Goal: Task Accomplishment & Management: Complete application form

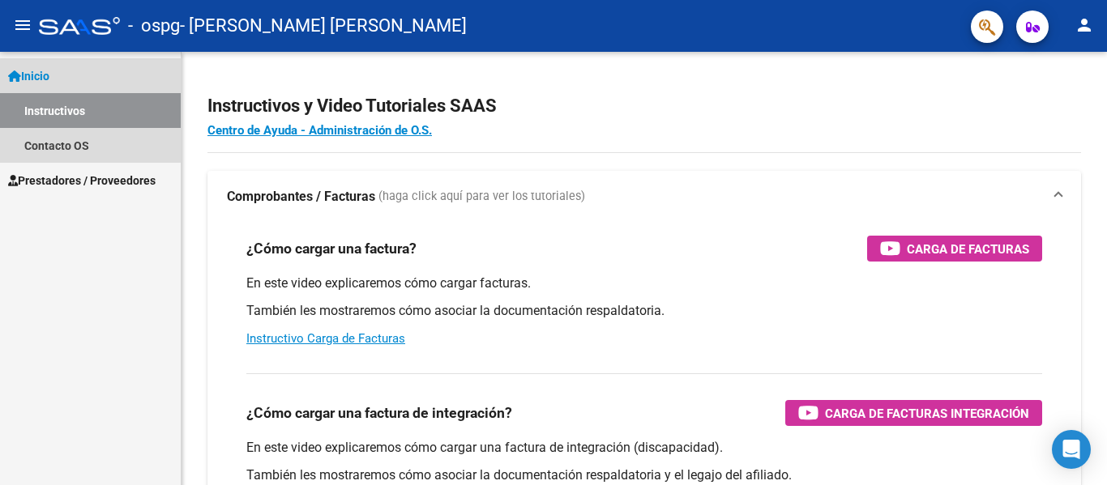
click at [49, 76] on span "Inicio" at bounding box center [28, 76] width 41 height 18
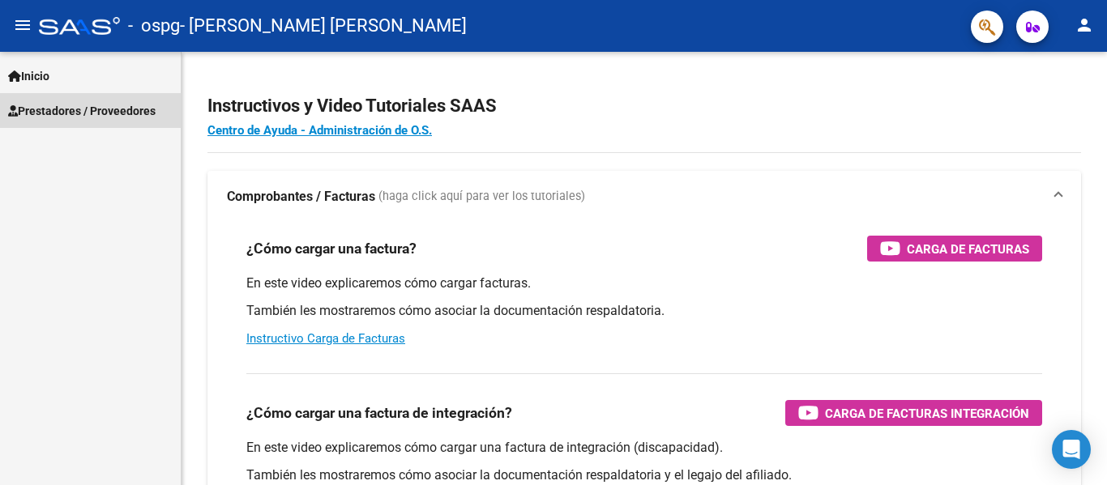
click at [117, 112] on span "Prestadores / Proveedores" at bounding box center [81, 111] width 147 height 18
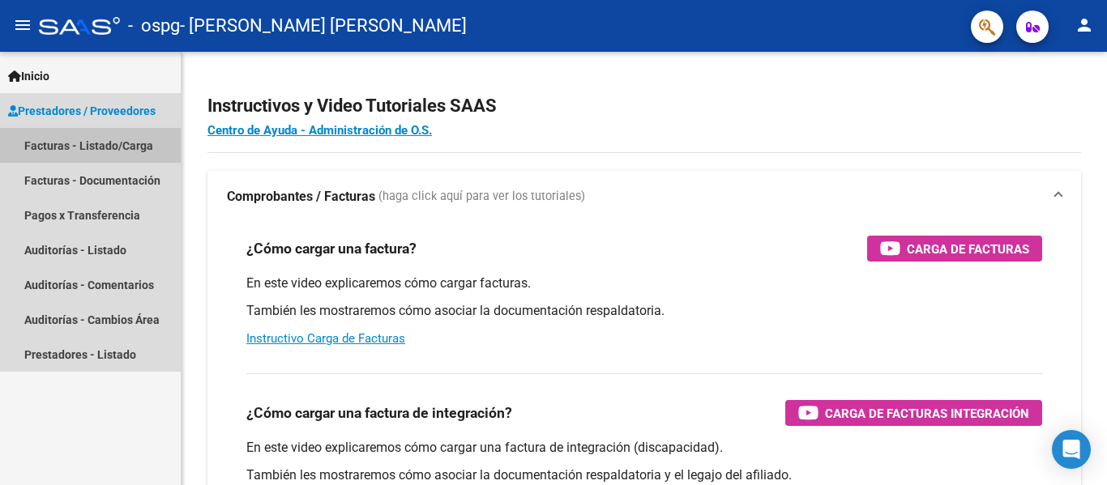
click at [84, 146] on link "Facturas - Listado/Carga" at bounding box center [90, 145] width 181 height 35
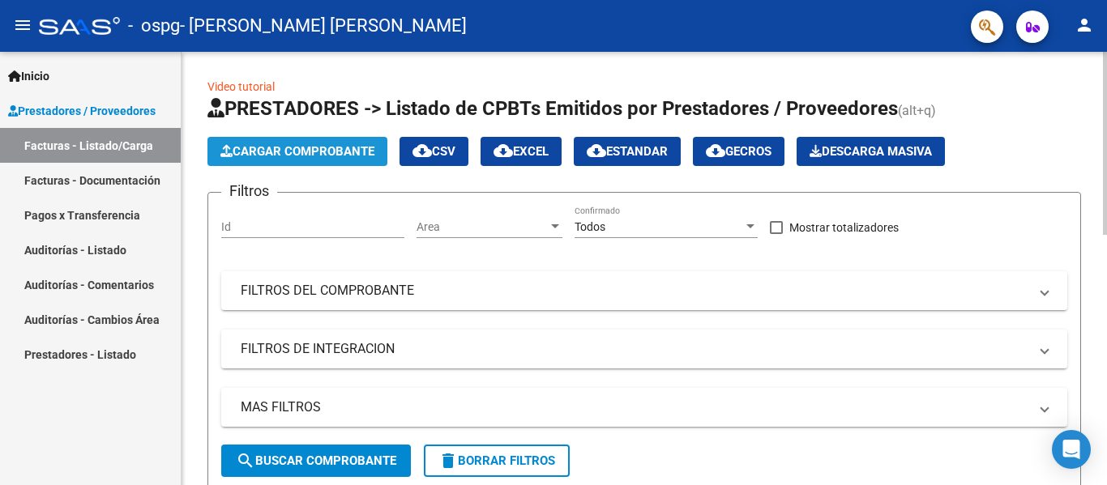
click at [318, 156] on span "Cargar Comprobante" at bounding box center [297, 151] width 154 height 15
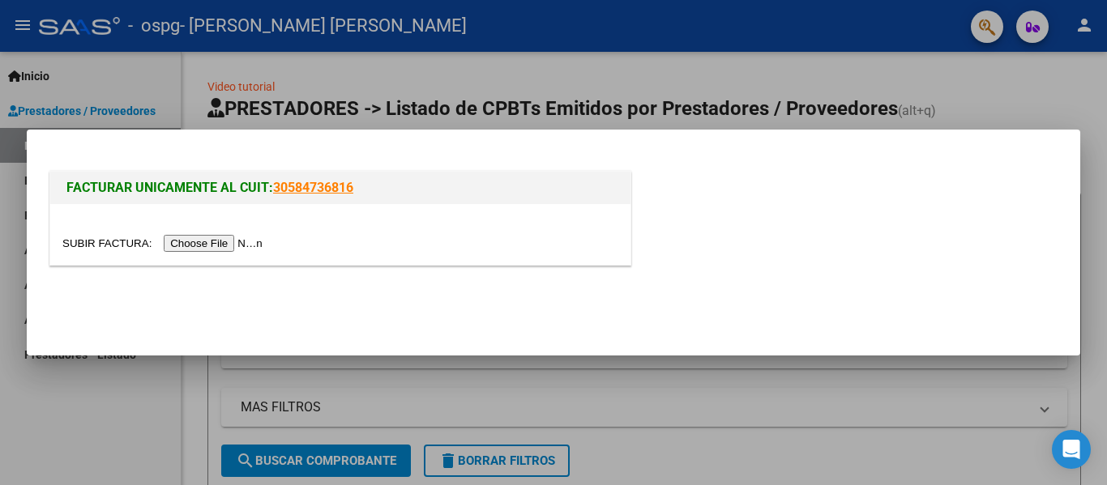
click at [227, 246] on input "file" at bounding box center [164, 243] width 205 height 17
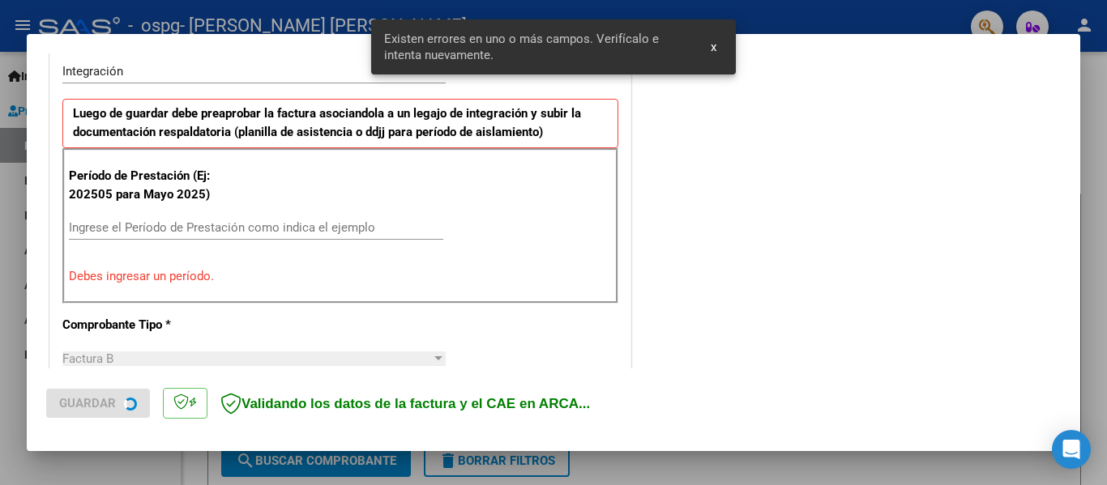
scroll to position [406, 0]
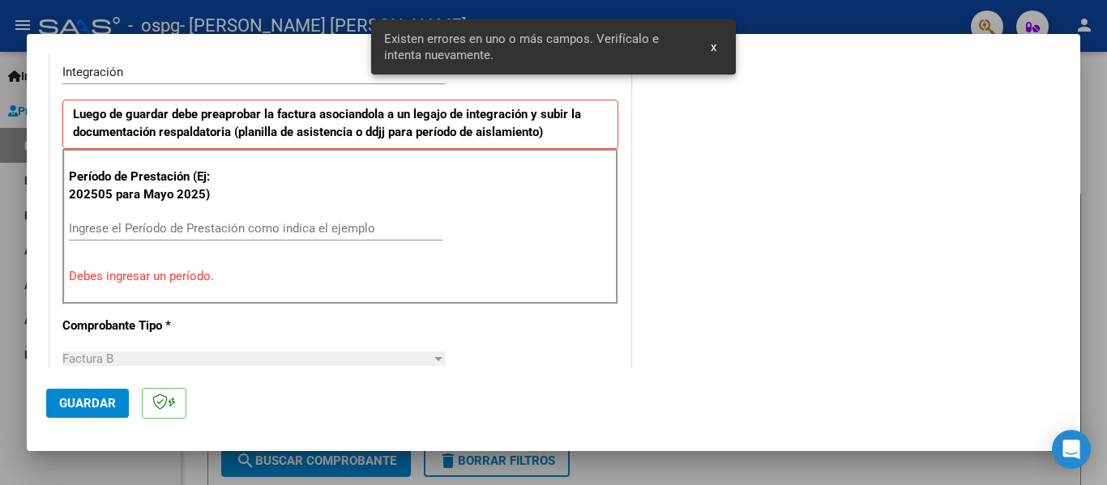
click at [714, 46] on span "x" at bounding box center [713, 47] width 6 height 15
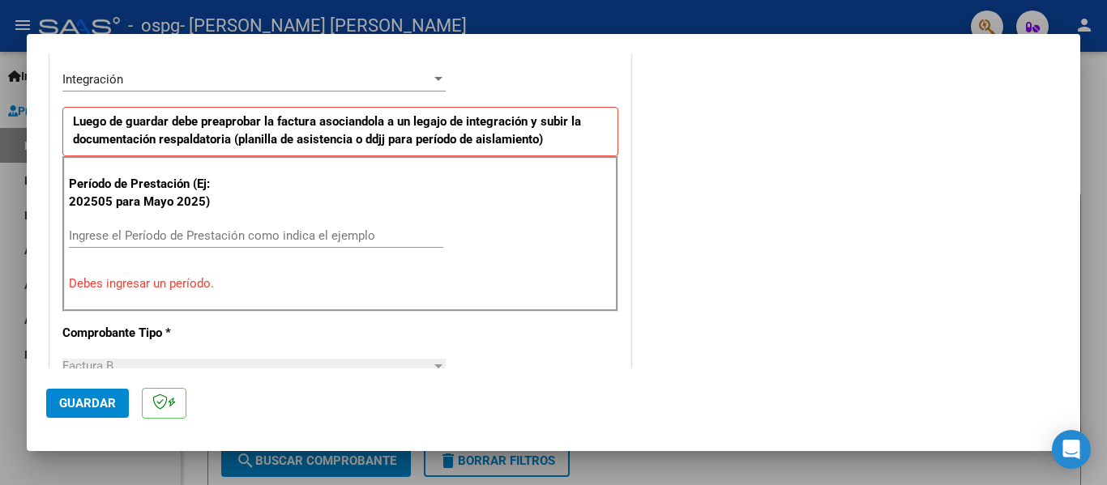
scroll to position [486, 0]
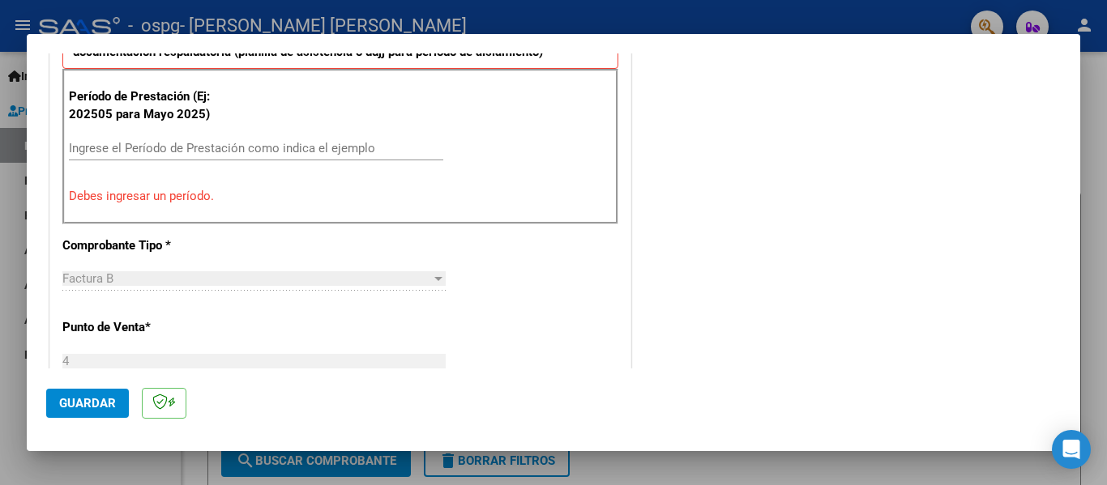
click at [80, 143] on input "Ingrese el Período de Prestación como indica el ejemplo" at bounding box center [256, 148] width 374 height 15
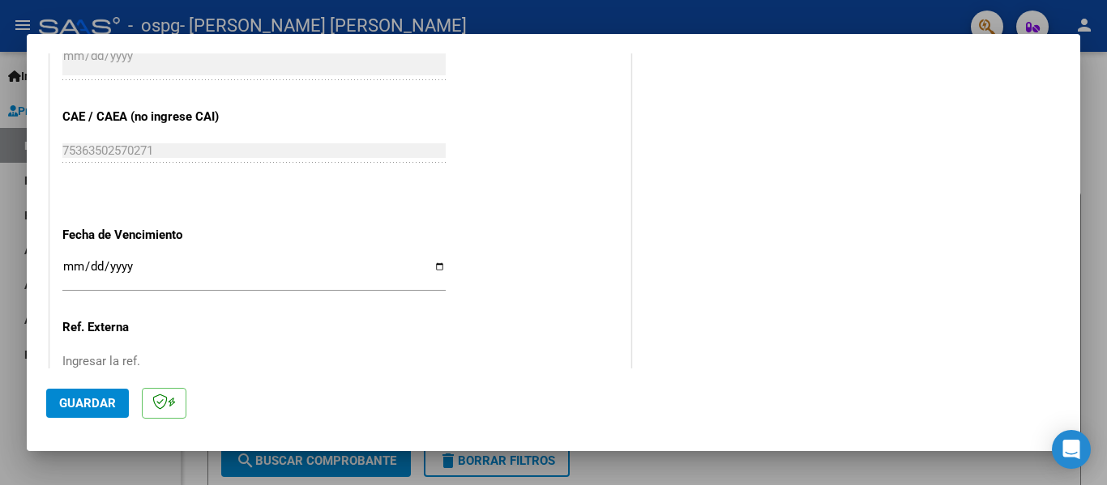
scroll to position [1053, 0]
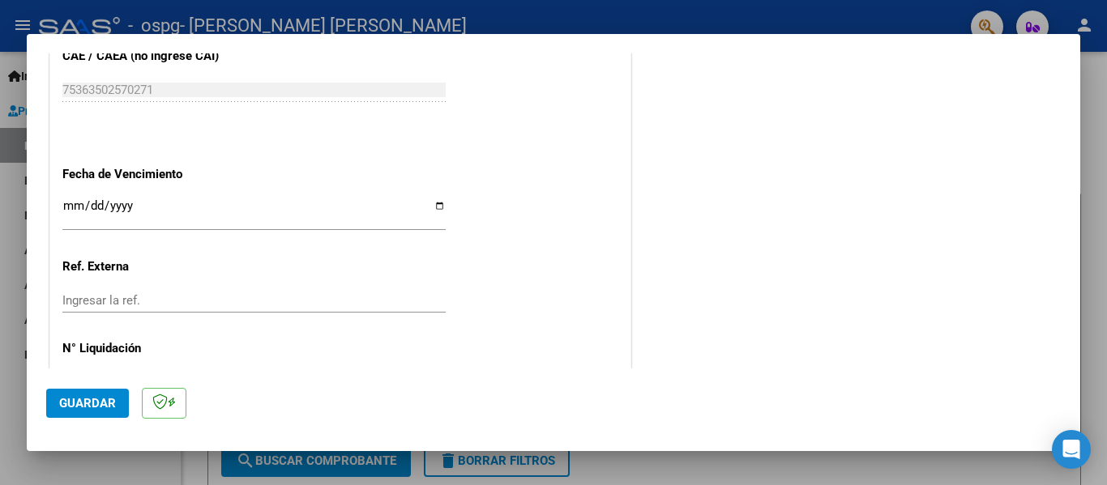
type input "202508"
click at [435, 209] on input "Ingresar la fecha" at bounding box center [253, 212] width 383 height 26
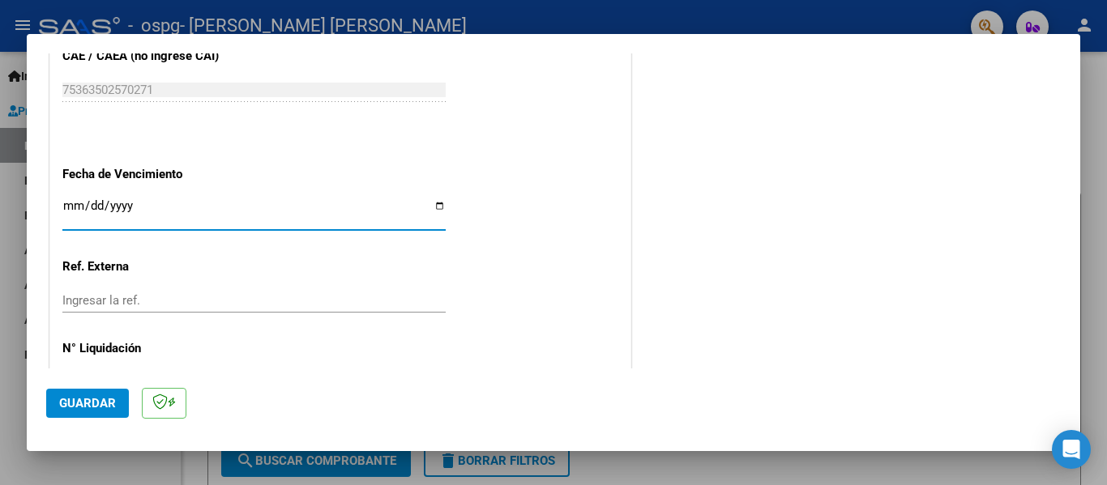
type input "[DATE]"
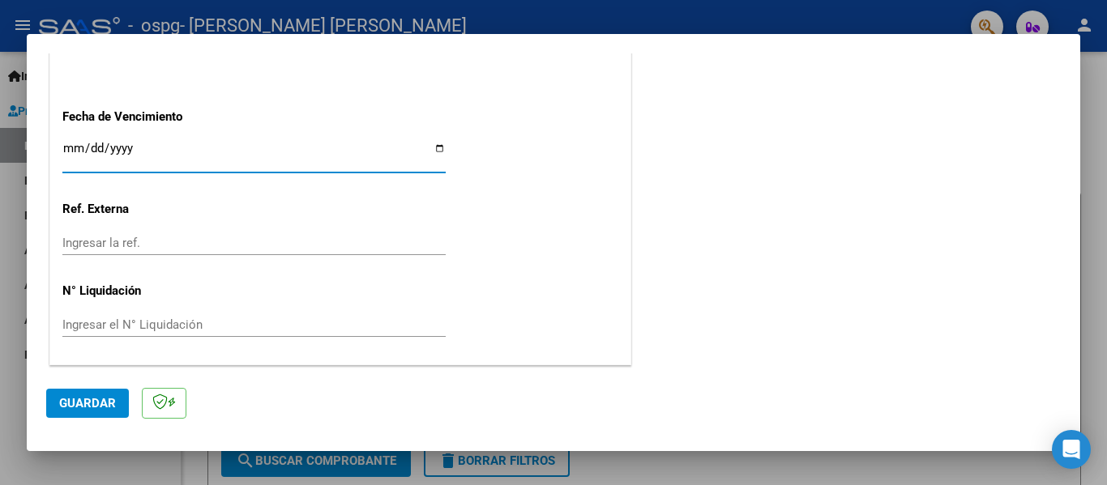
click at [88, 399] on span "Guardar" at bounding box center [87, 403] width 57 height 15
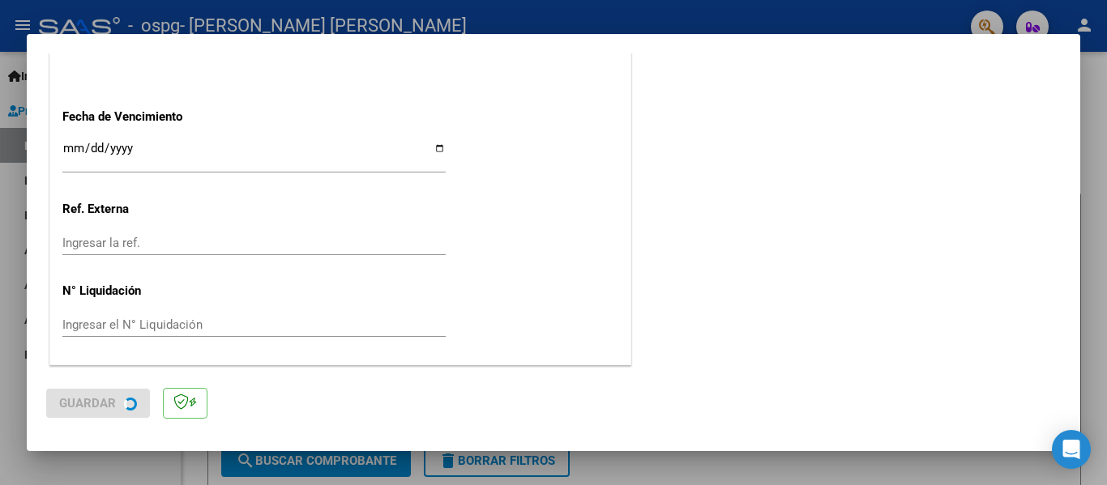
scroll to position [0, 0]
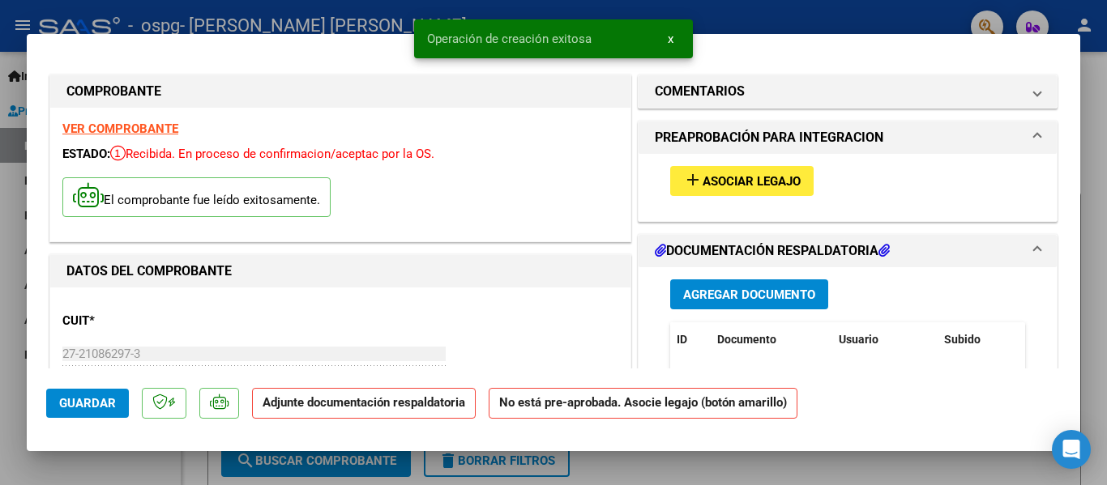
click at [719, 175] on span "Asociar Legajo" at bounding box center [751, 181] width 98 height 15
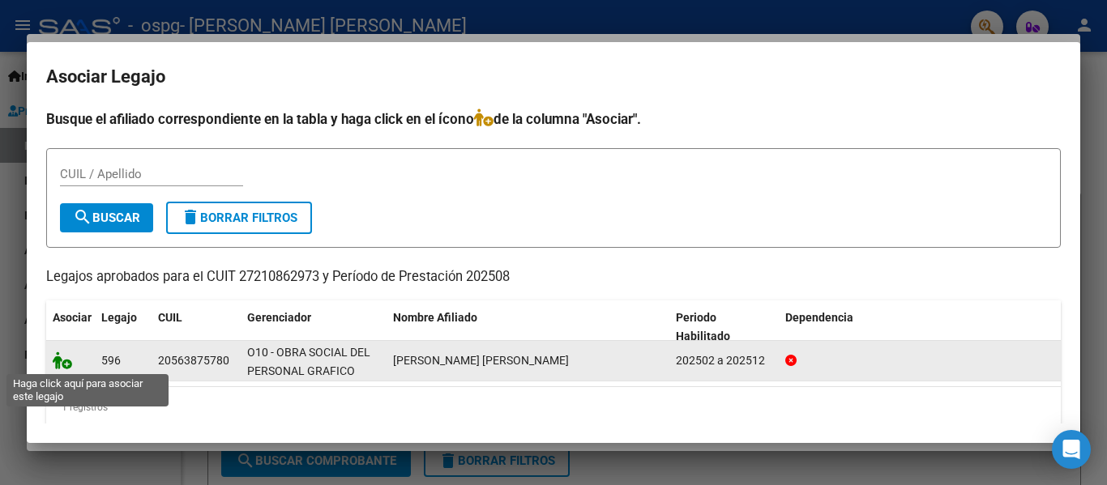
click at [63, 356] on icon at bounding box center [62, 361] width 19 height 18
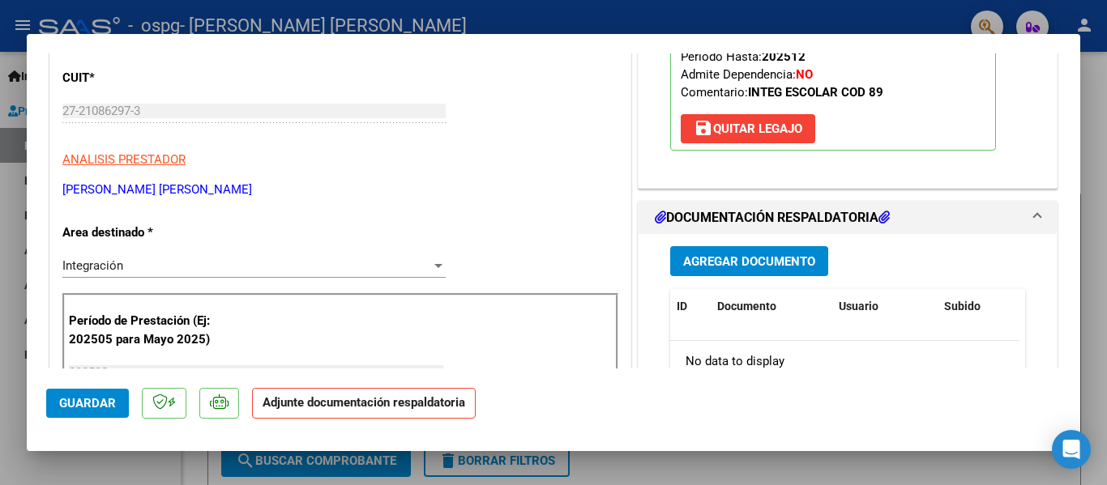
scroll to position [405, 0]
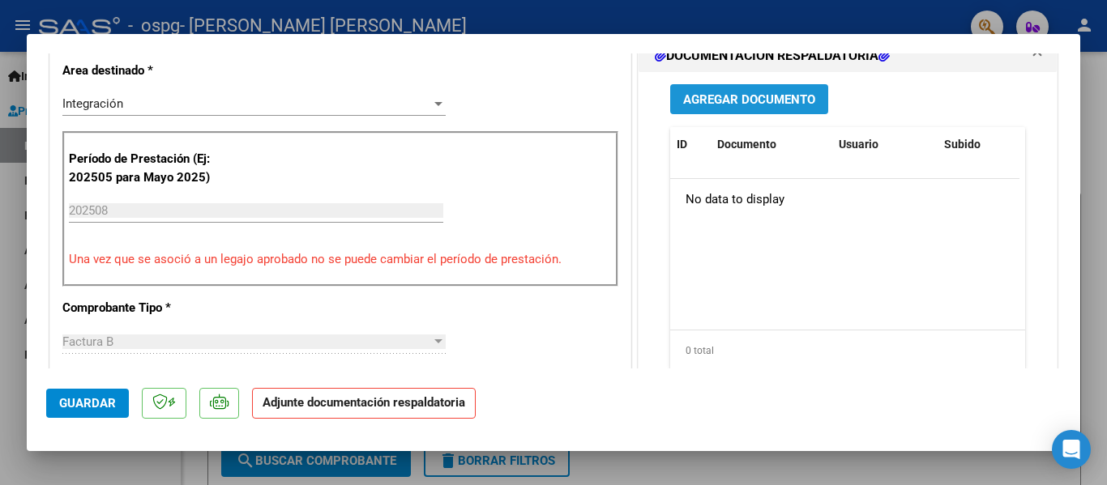
click at [733, 106] on span "Agregar Documento" at bounding box center [749, 99] width 132 height 15
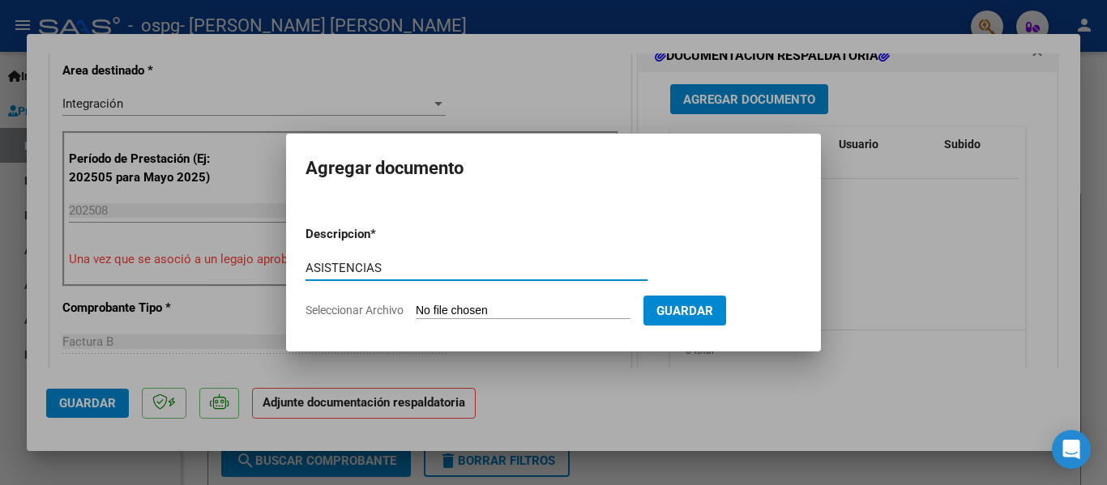
type input "ASISTENCIAS"
click at [476, 309] on input "Seleccionar Archivo" at bounding box center [523, 311] width 215 height 15
type input "C:\fakepath\ASISTENCIAS SAIE AGOSTO 2025.pdf"
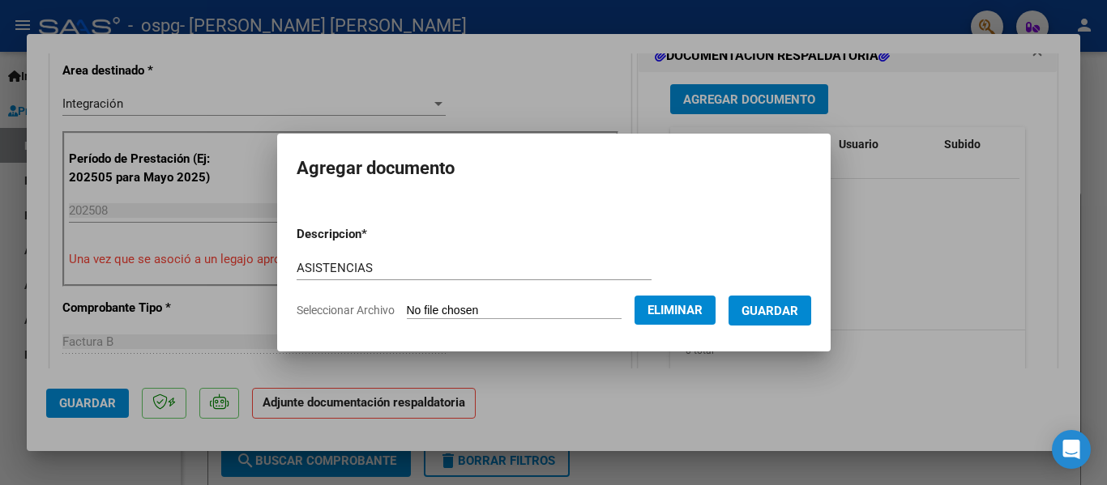
click at [783, 310] on span "Guardar" at bounding box center [769, 311] width 57 height 15
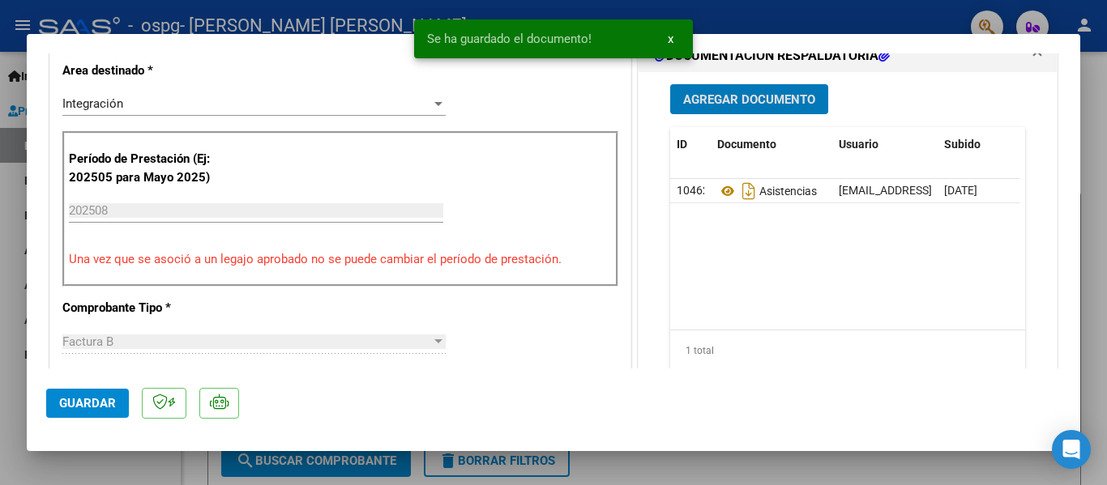
click at [743, 96] on span "Agregar Documento" at bounding box center [749, 99] width 132 height 15
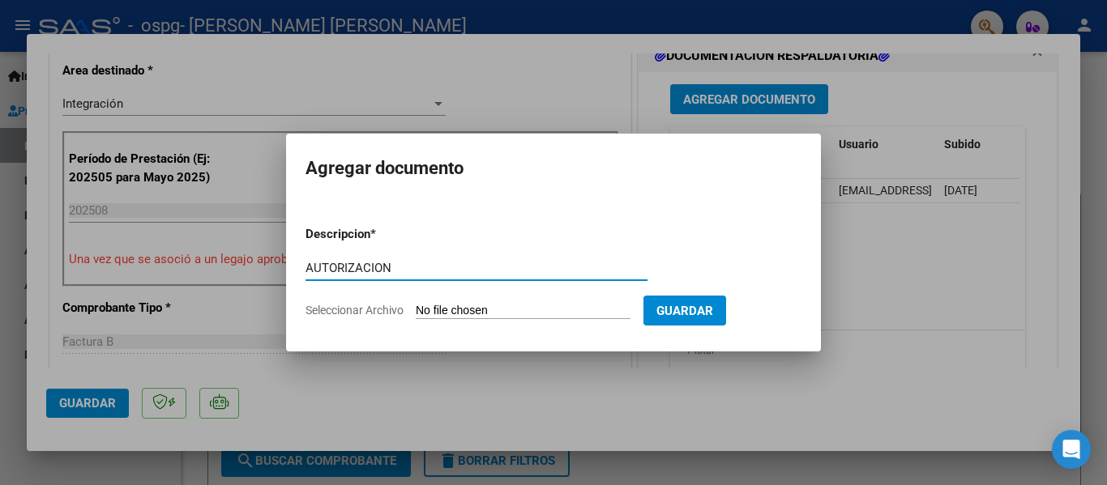
type input "AUTORIZACION"
click at [463, 310] on input "Seleccionar Archivo" at bounding box center [523, 311] width 215 height 15
type input "C:\fakepath\AUTORIZACIONES 2025.pdf"
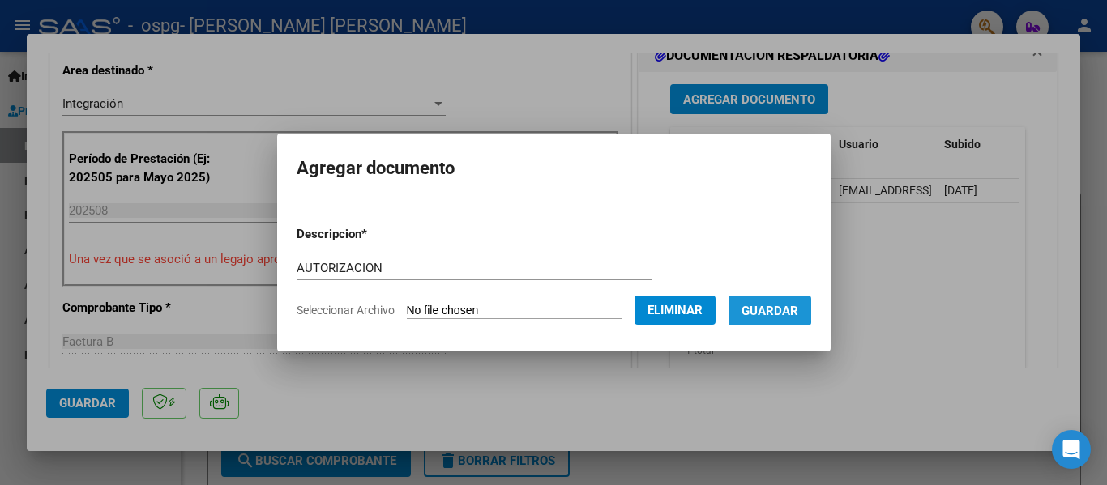
click at [783, 309] on span "Guardar" at bounding box center [769, 311] width 57 height 15
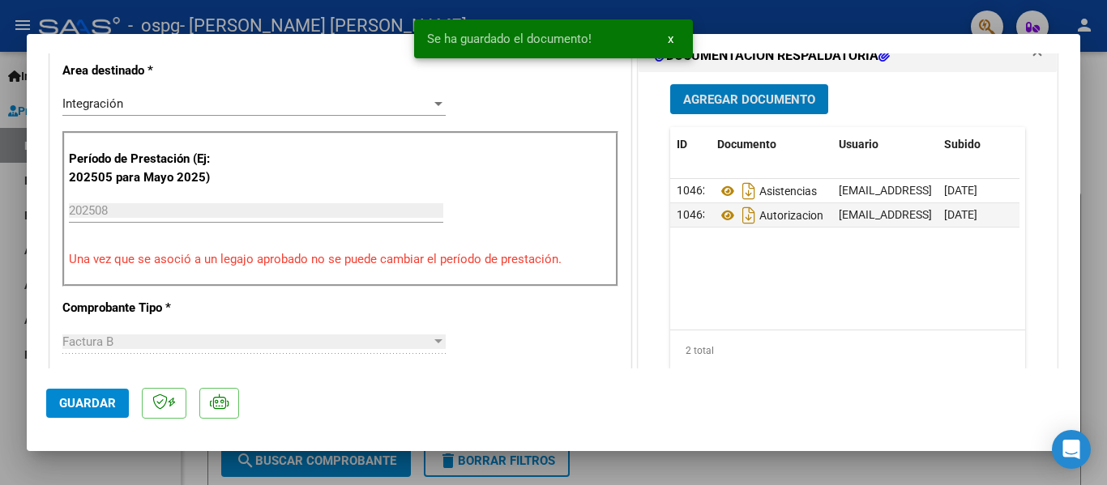
click at [95, 400] on span "Guardar" at bounding box center [87, 403] width 57 height 15
click at [799, 80] on div at bounding box center [553, 242] width 1107 height 485
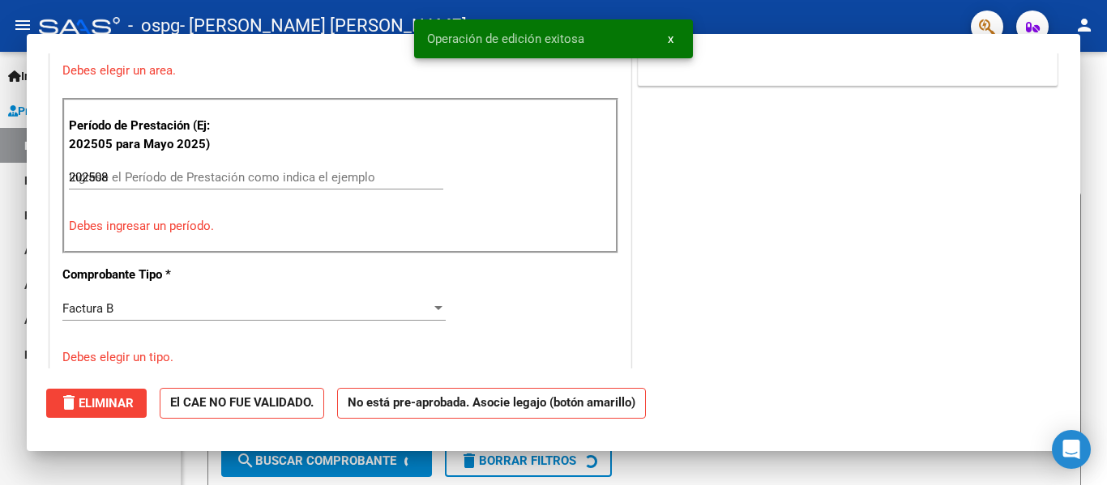
type input "$ 0,00"
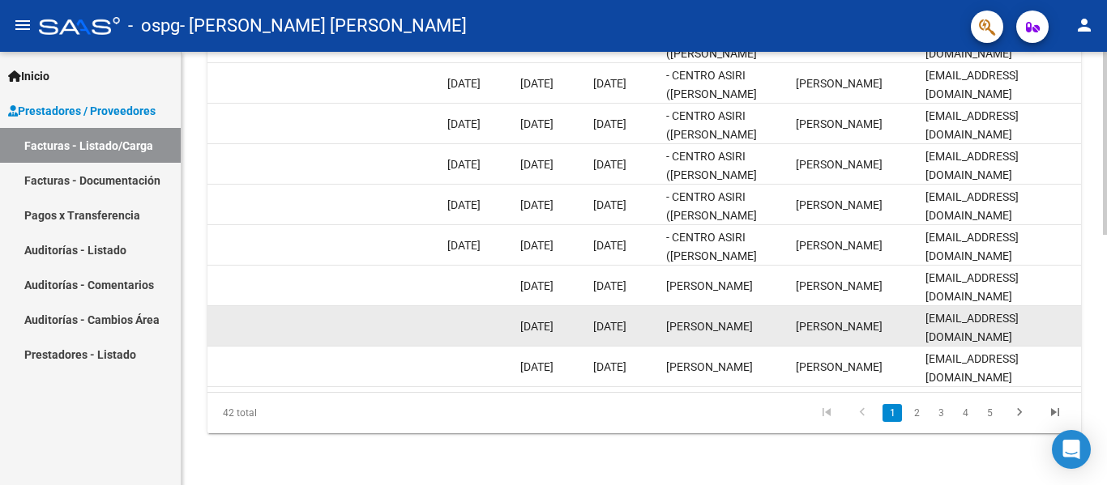
scroll to position [432, 0]
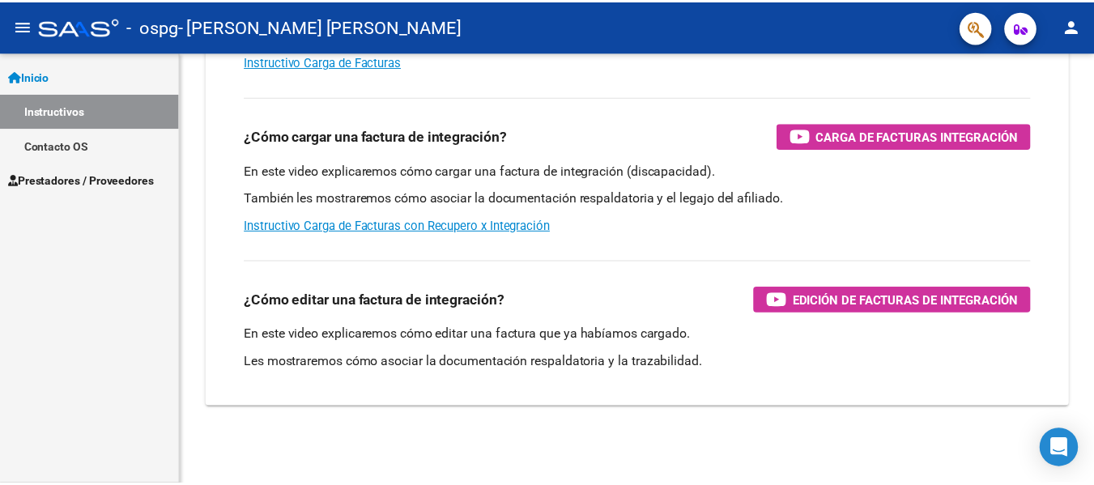
scroll to position [277, 0]
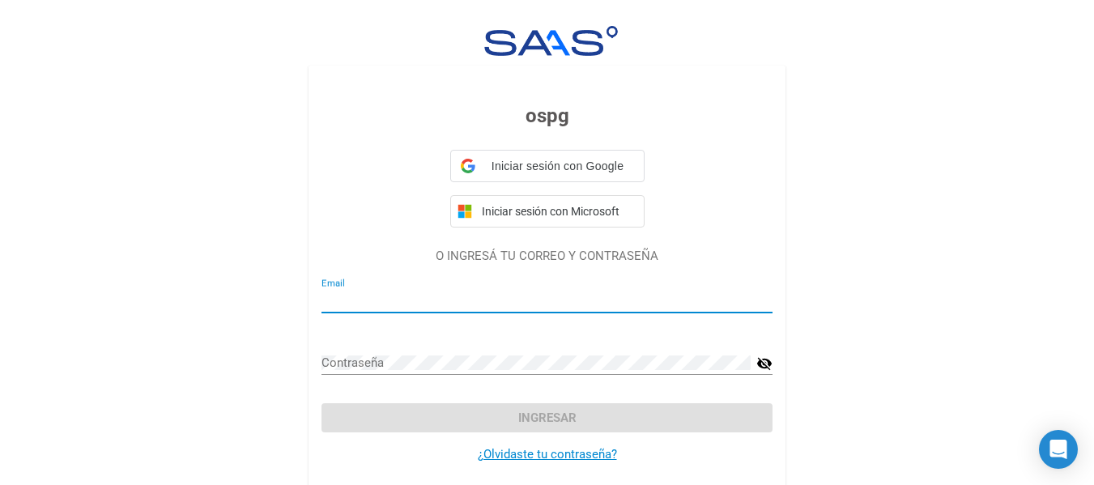
type input "[EMAIL_ADDRESS][DOMAIN_NAME]"
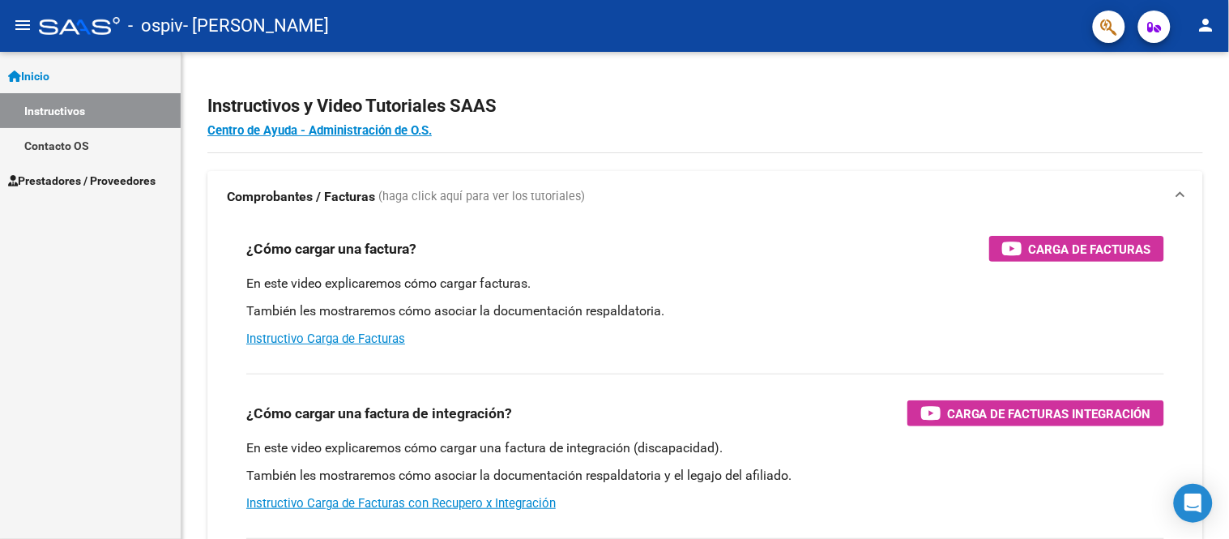
click at [49, 75] on span "Inicio" at bounding box center [28, 76] width 41 height 18
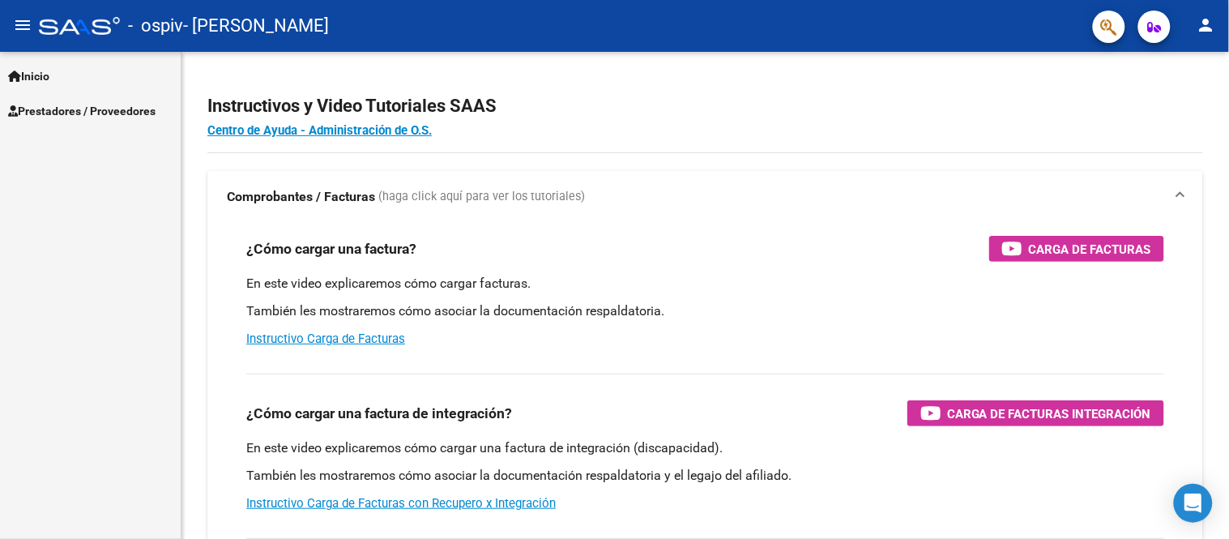
click at [86, 109] on span "Prestadores / Proveedores" at bounding box center [81, 111] width 147 height 18
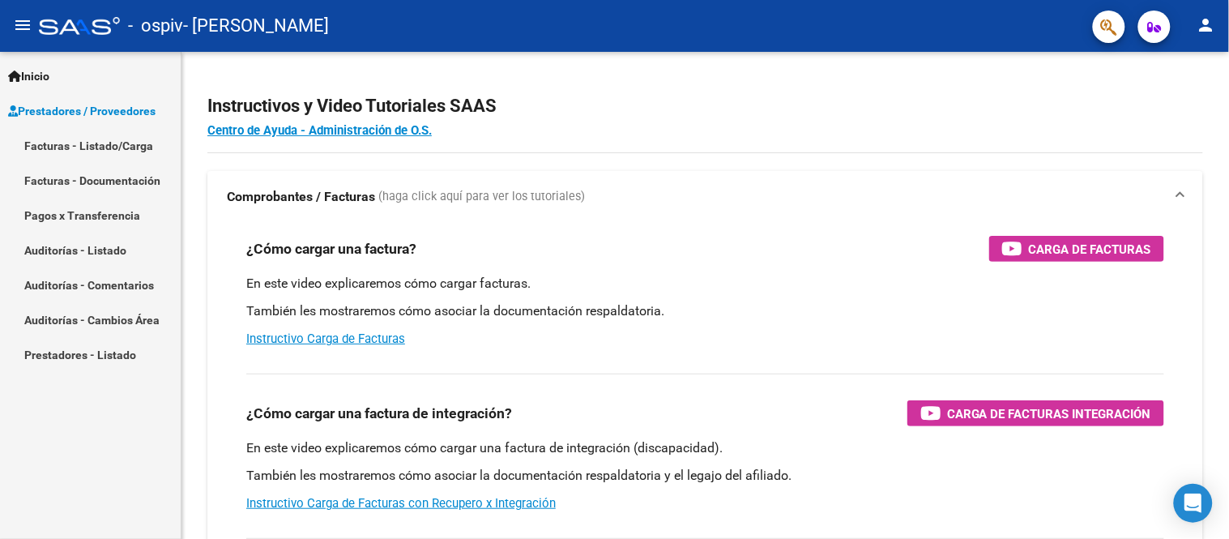
click at [102, 148] on link "Facturas - Listado/Carga" at bounding box center [90, 145] width 181 height 35
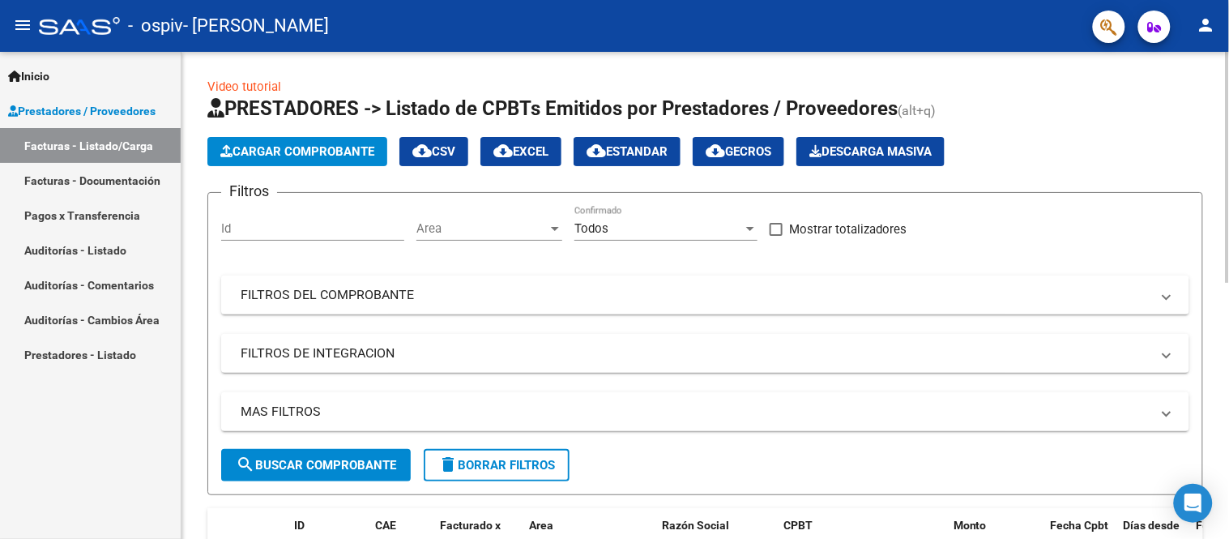
click at [288, 147] on span "Cargar Comprobante" at bounding box center [297, 151] width 154 height 15
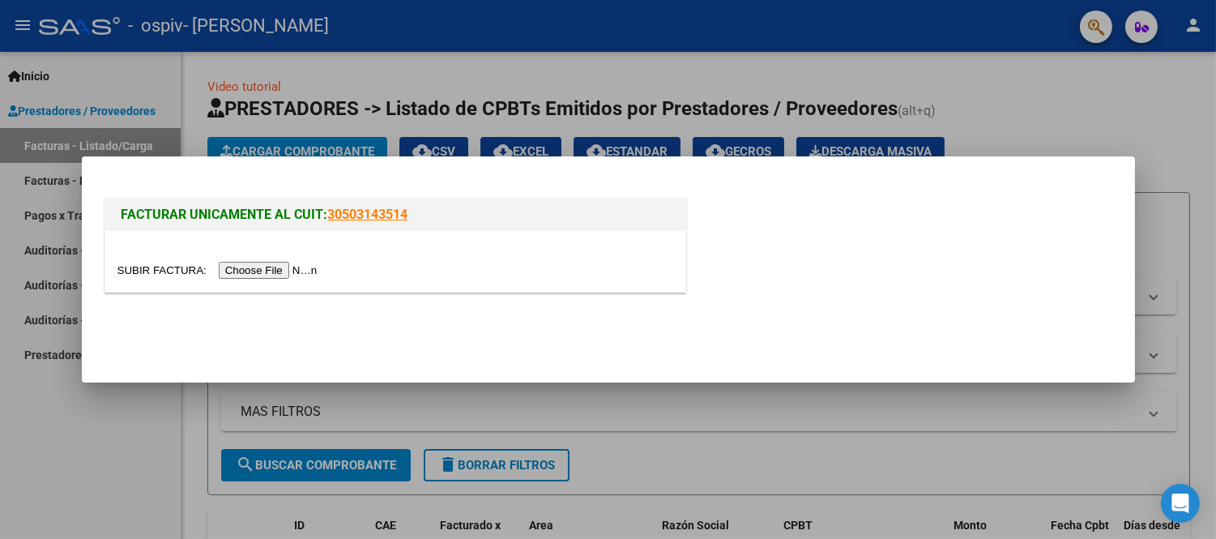
click at [284, 271] on input "file" at bounding box center [219, 270] width 205 height 17
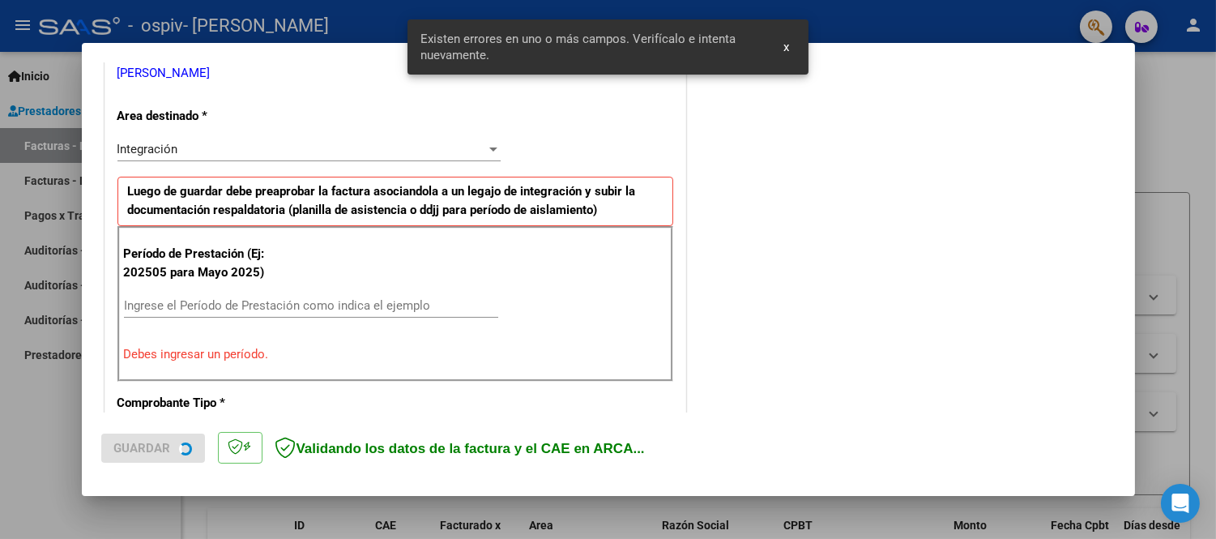
scroll to position [358, 0]
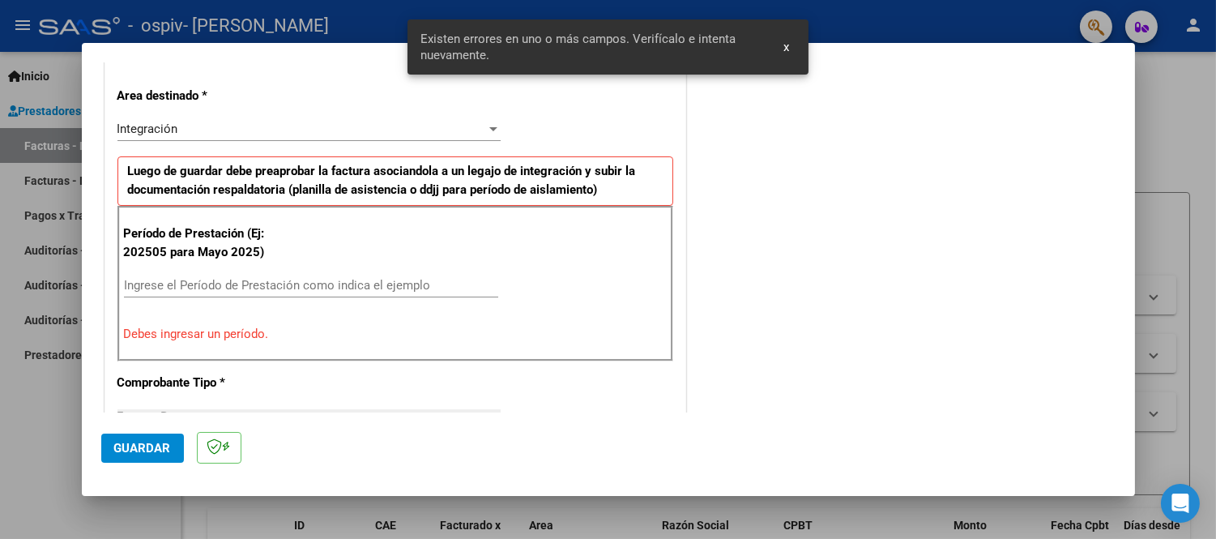
click at [789, 47] on span "x" at bounding box center [786, 47] width 6 height 15
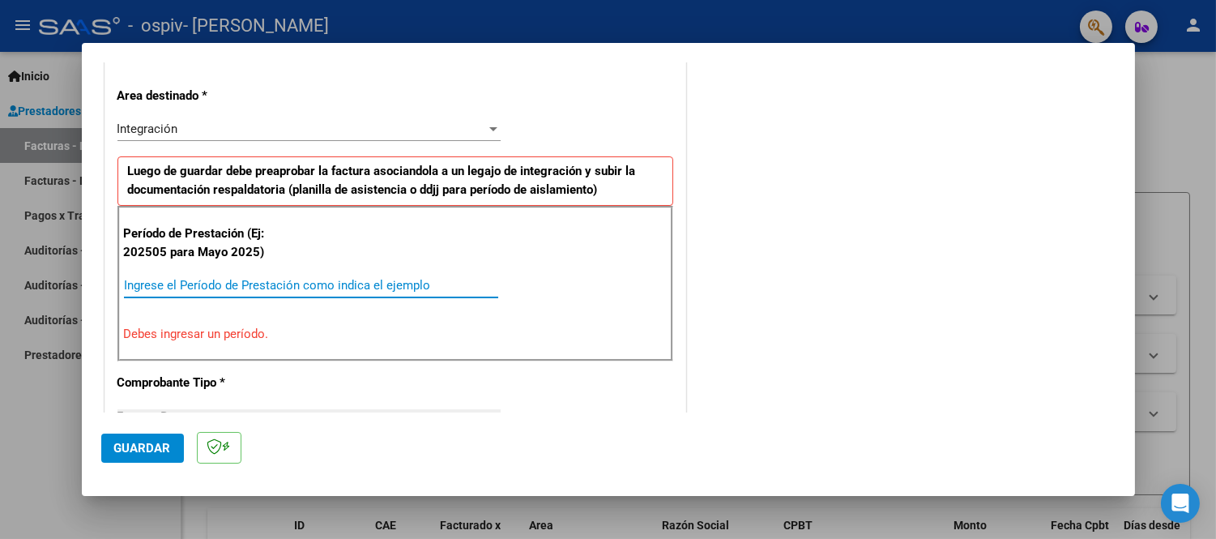
click at [146, 284] on input "Ingrese el Período de Prestación como indica el ejemplo" at bounding box center [311, 285] width 374 height 15
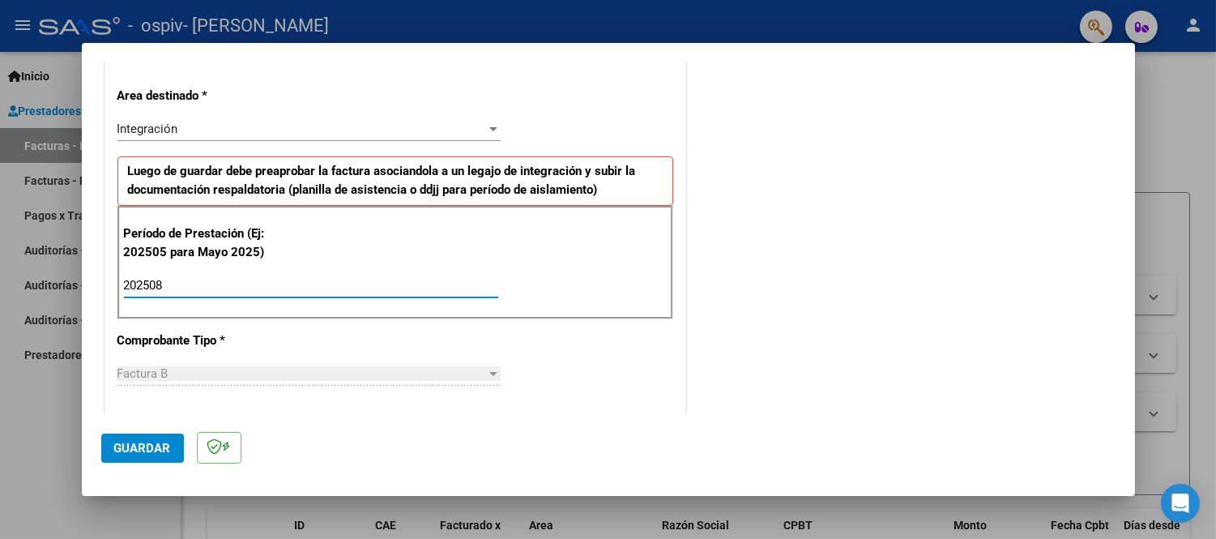
type input "202508"
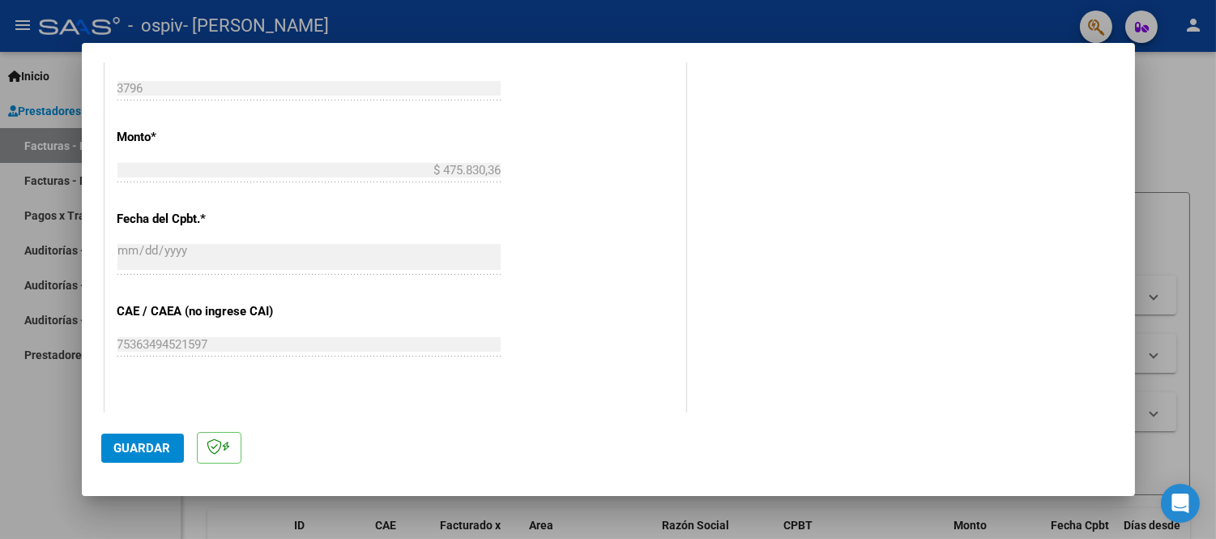
scroll to position [988, 0]
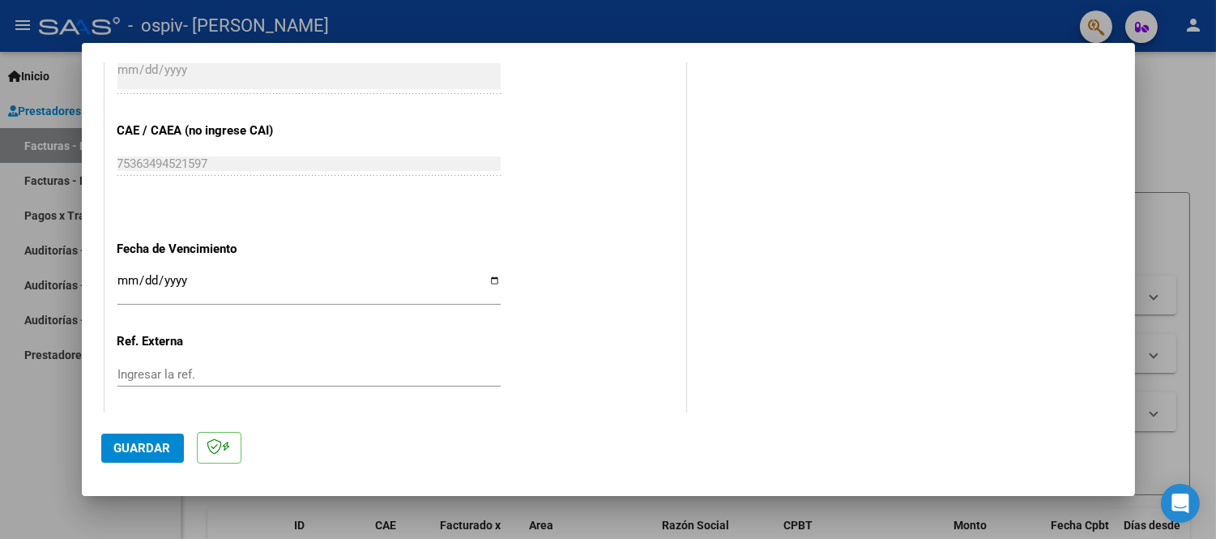
click at [486, 279] on input "Ingresar la fecha" at bounding box center [308, 287] width 383 height 26
type input "[DATE]"
click at [148, 444] on span "Guardar" at bounding box center [142, 448] width 57 height 15
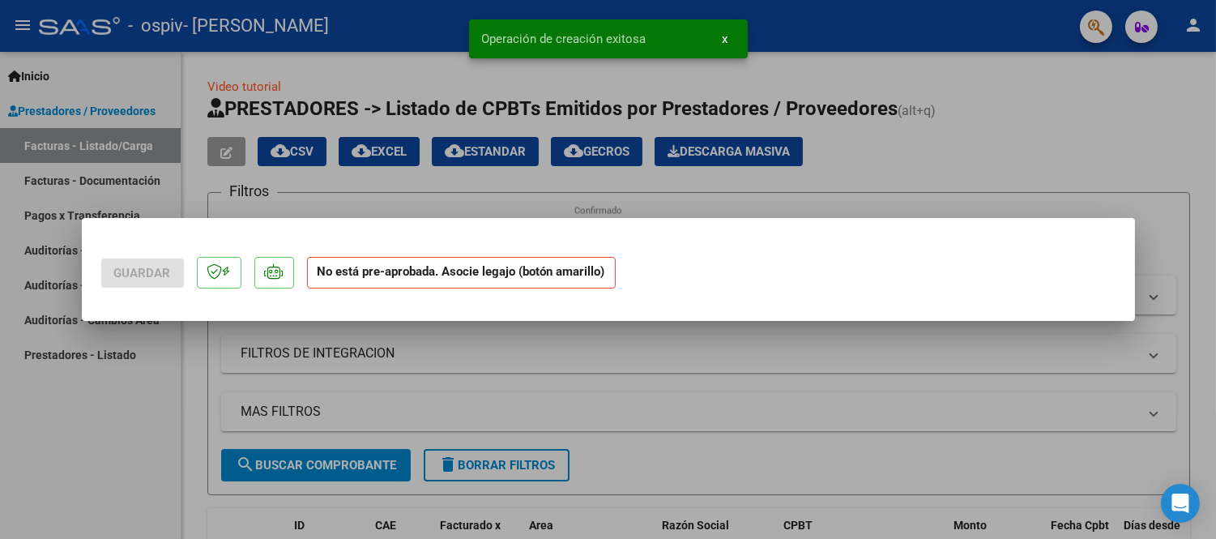
scroll to position [0, 0]
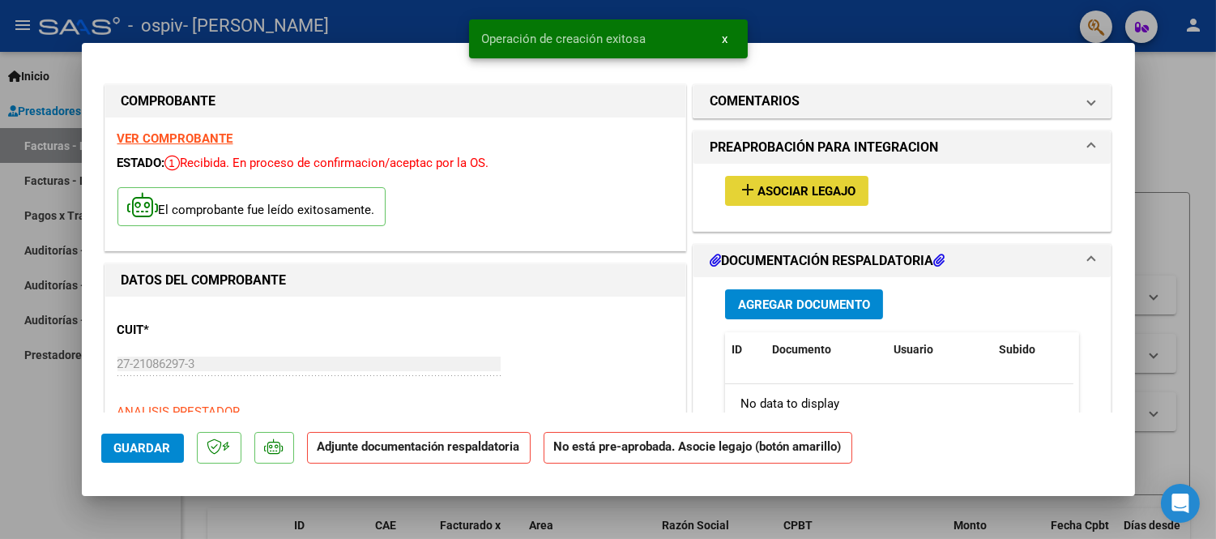
click at [775, 189] on span "Asociar Legajo" at bounding box center [806, 191] width 98 height 15
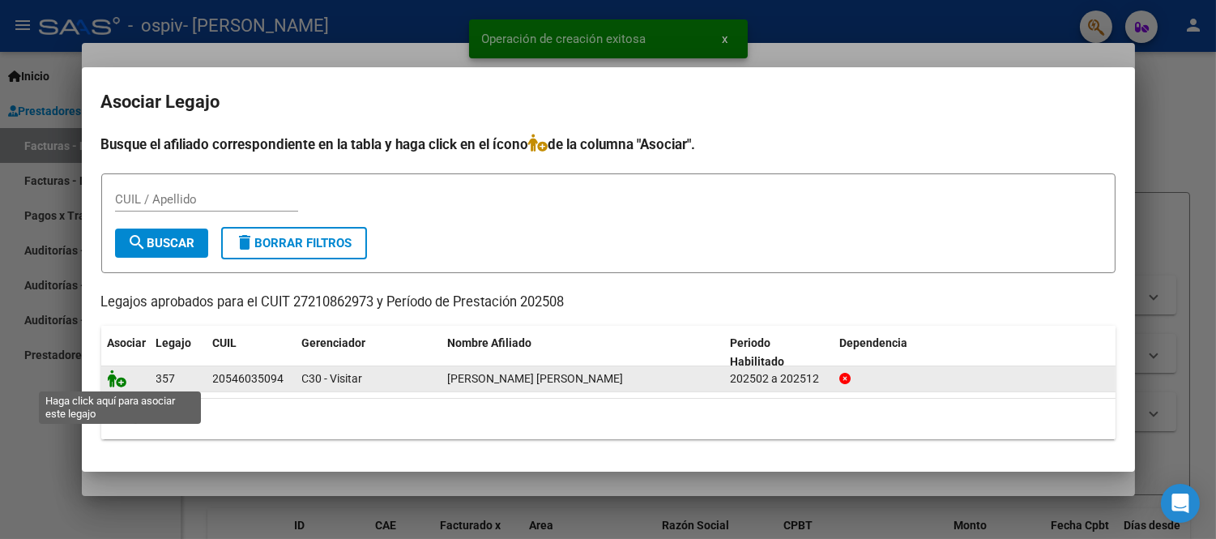
click at [117, 383] on icon at bounding box center [117, 378] width 19 height 18
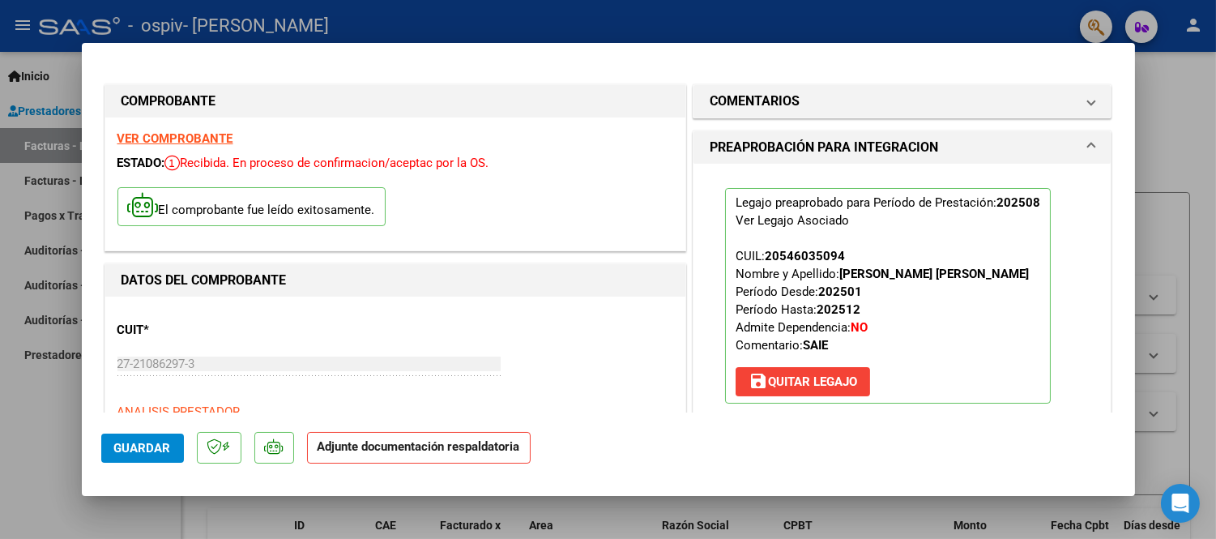
scroll to position [270, 0]
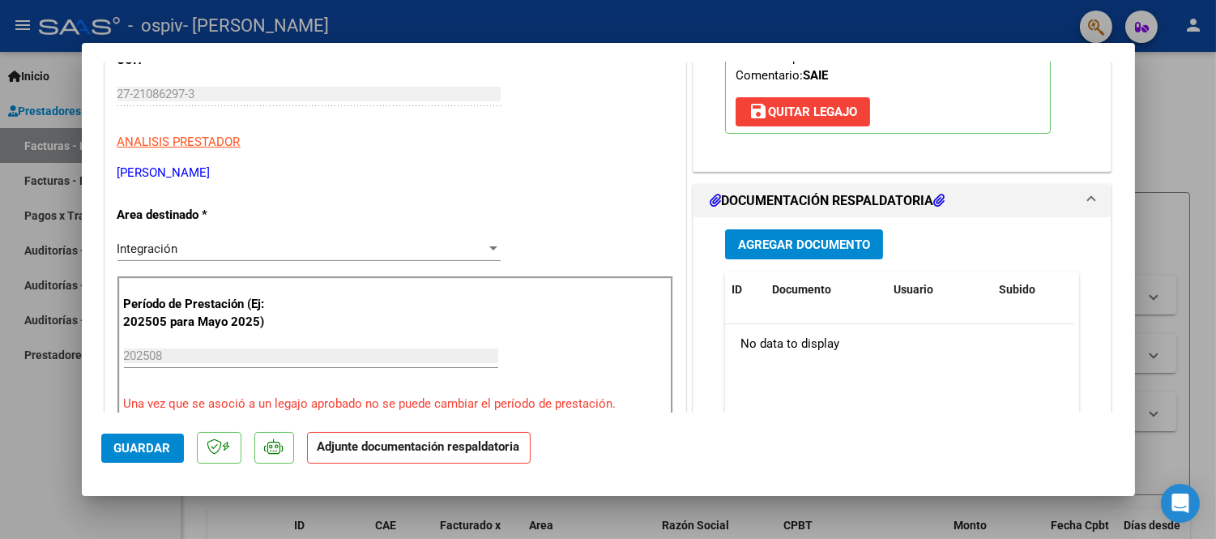
click at [802, 239] on span "Agregar Documento" at bounding box center [804, 244] width 132 height 15
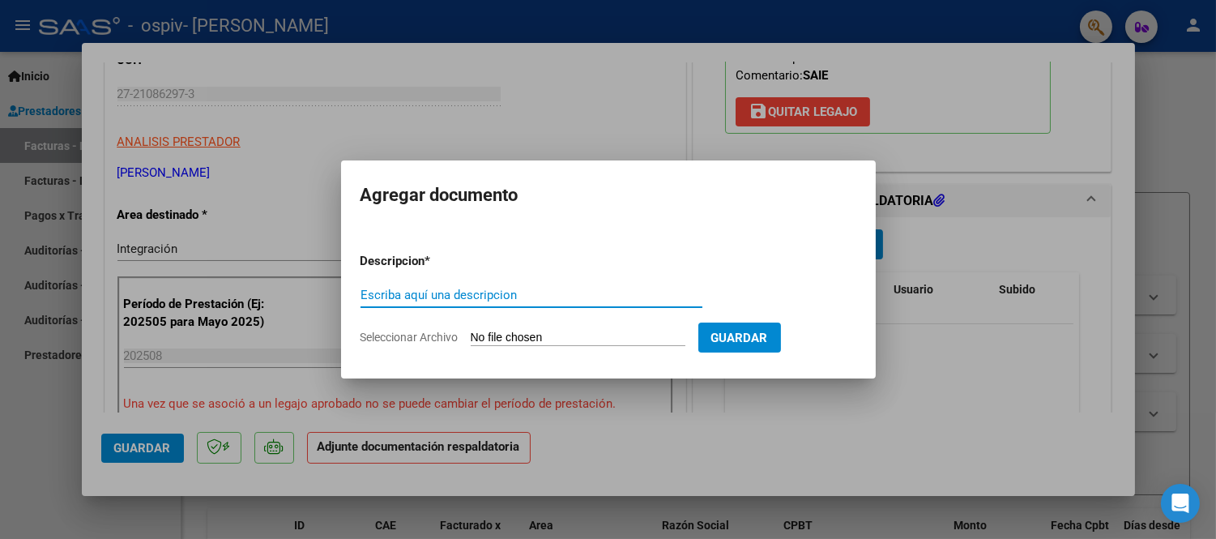
click at [383, 292] on input "Escriba aquí una descripcion" at bounding box center [531, 295] width 342 height 15
type input "ASISTENCIAS"
click at [594, 334] on input "Seleccionar Archivo" at bounding box center [578, 338] width 215 height 15
type input "C:\fakepath\PLANILLA-DE-ASISTENCIA AGOSTO -[GEOGRAPHIC_DATA] 2025.pdf"
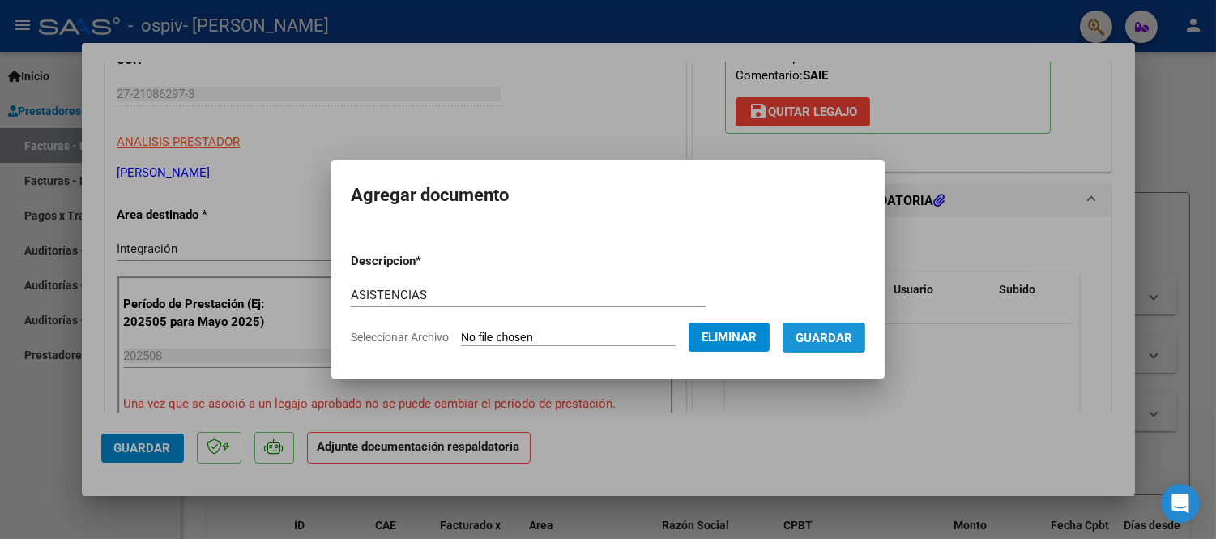
click at [852, 336] on span "Guardar" at bounding box center [824, 338] width 57 height 15
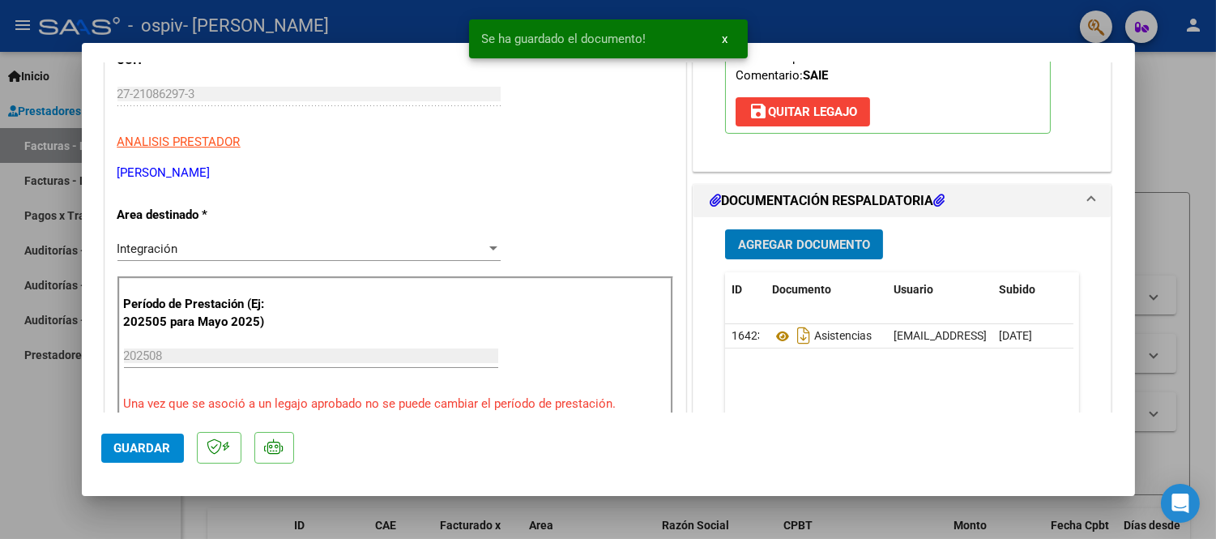
click at [788, 247] on span "Agregar Documento" at bounding box center [804, 244] width 132 height 15
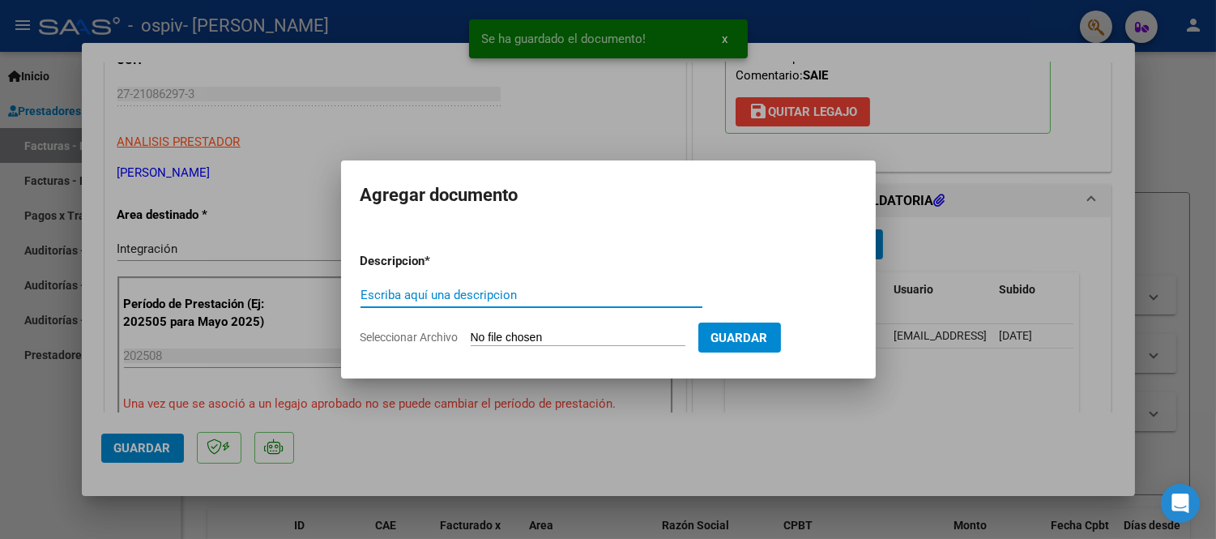
click at [384, 292] on input "Escriba aquí una descripcion" at bounding box center [531, 295] width 342 height 15
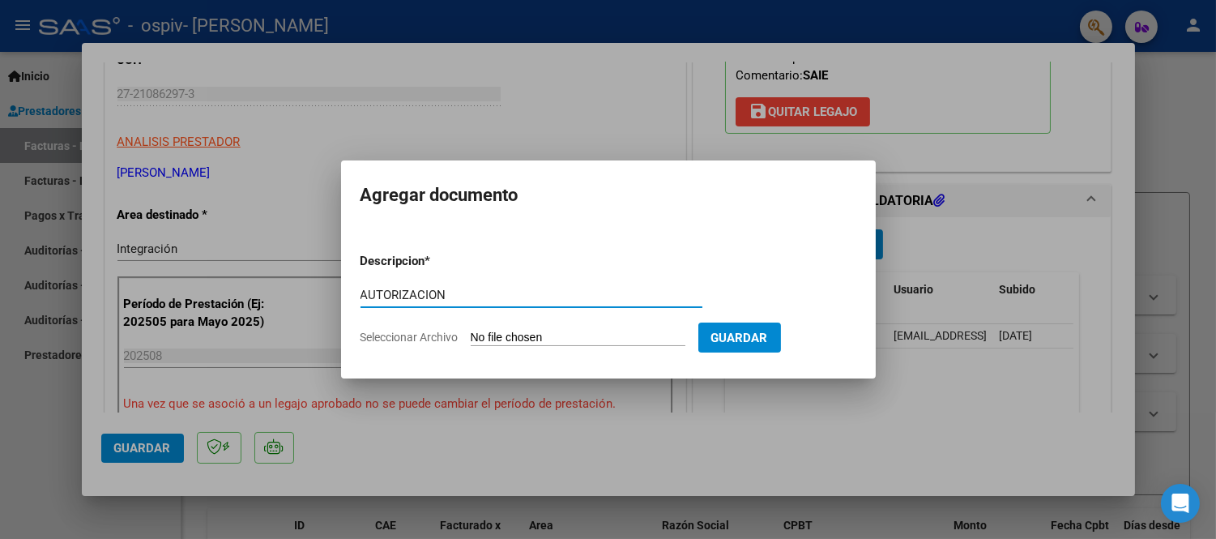
type input "AUTORIZACION"
click at [527, 331] on input "Seleccionar Archivo" at bounding box center [578, 338] width 215 height 15
type input "C:\fakepath\[PERSON_NAME] J M SAIE 2025 AUT.pdf"
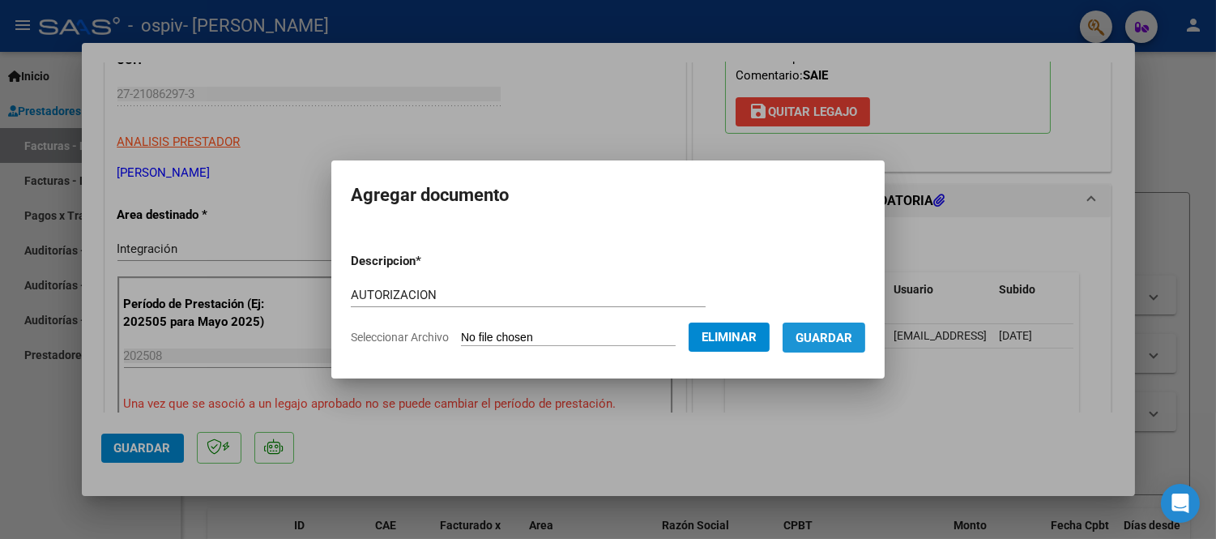
click at [852, 331] on span "Guardar" at bounding box center [824, 338] width 57 height 15
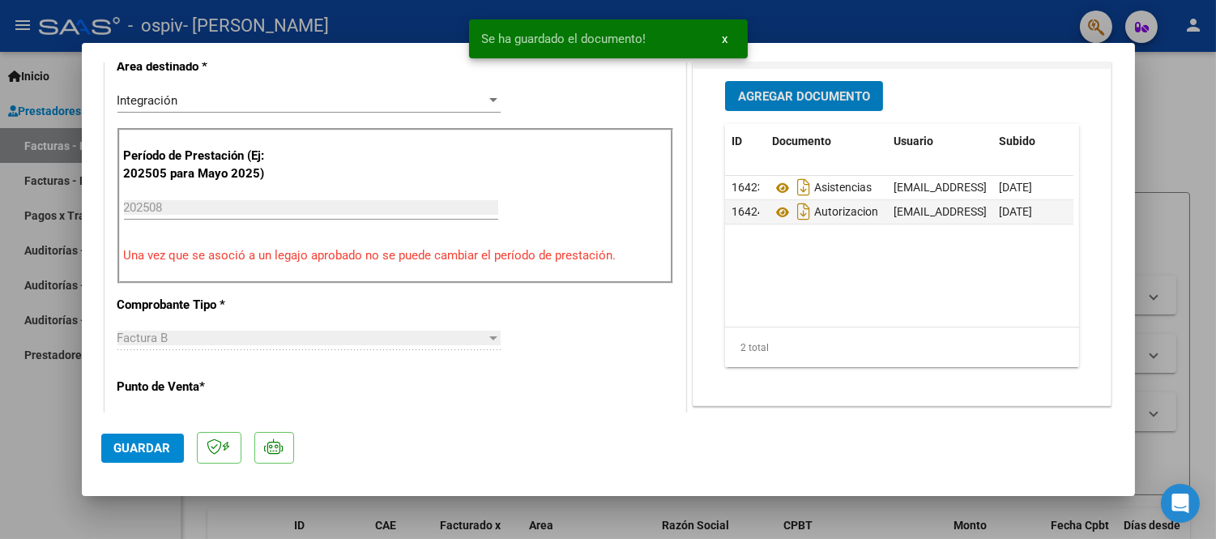
scroll to position [629, 0]
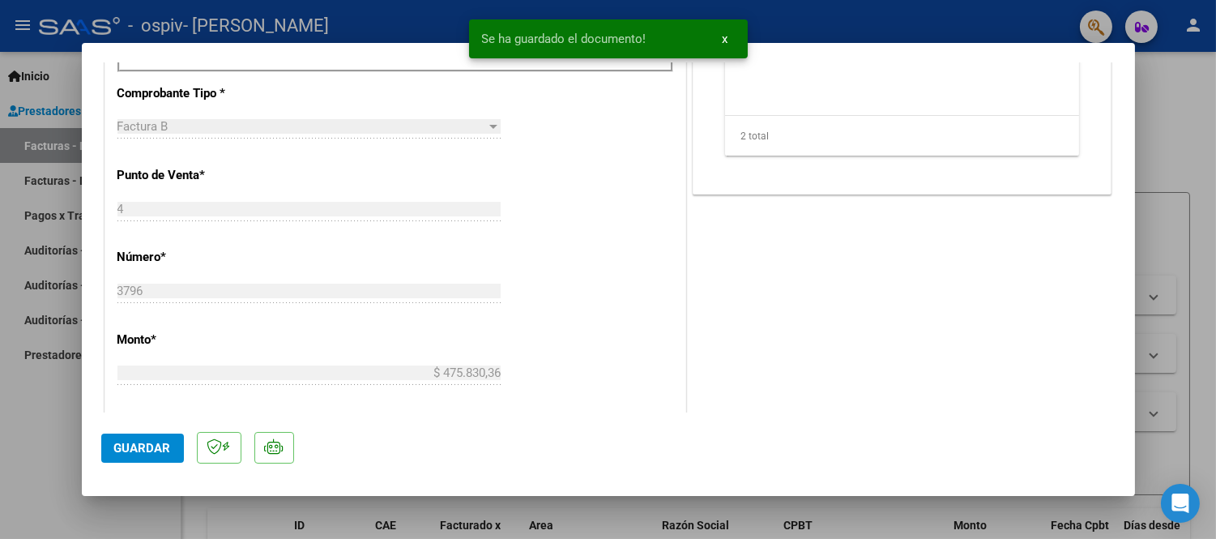
click at [151, 446] on span "Guardar" at bounding box center [142, 448] width 57 height 15
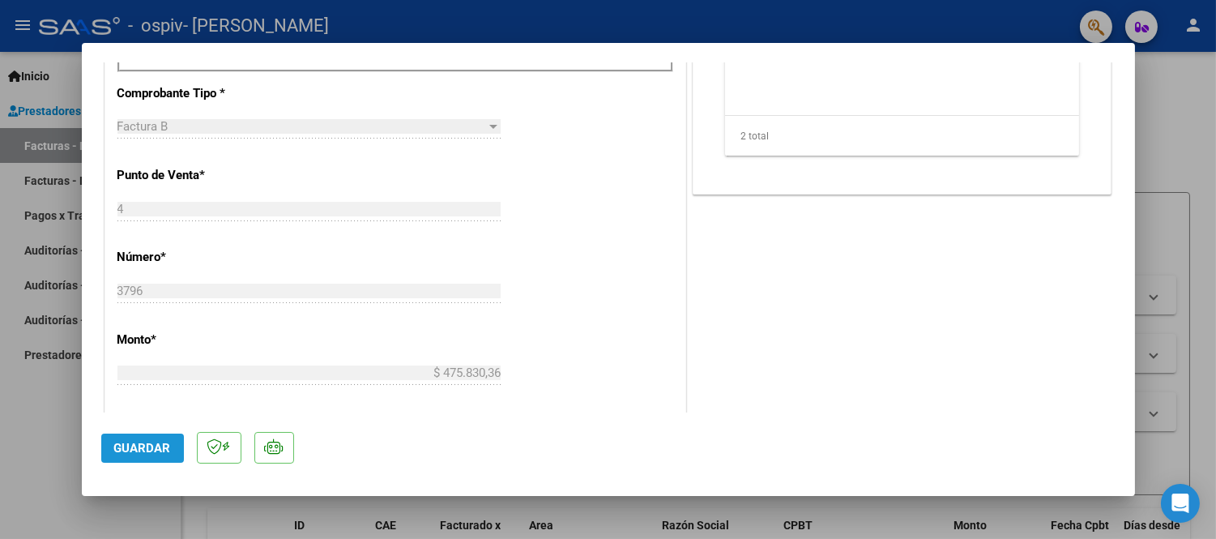
click at [141, 439] on button "Guardar" at bounding box center [142, 447] width 83 height 29
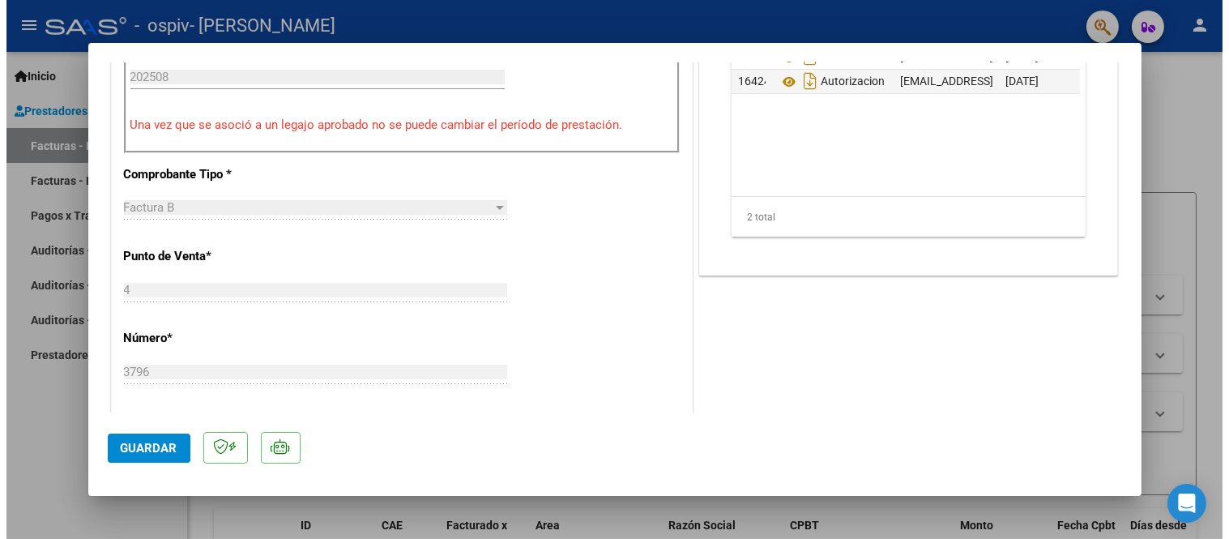
scroll to position [90, 0]
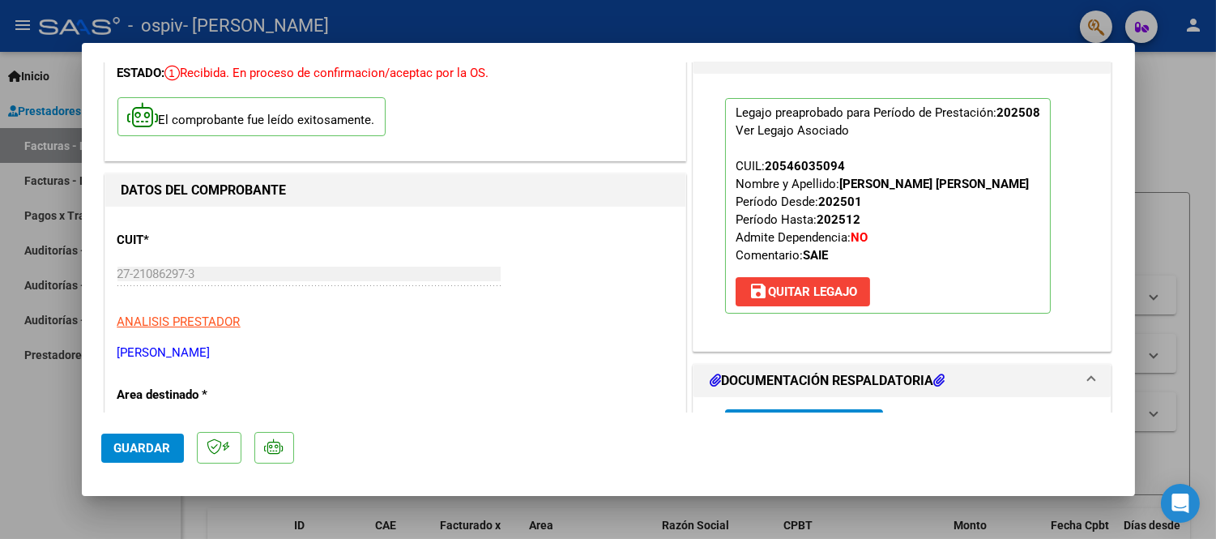
click at [874, 128] on div at bounding box center [608, 269] width 1216 height 539
type input "$ 0,00"
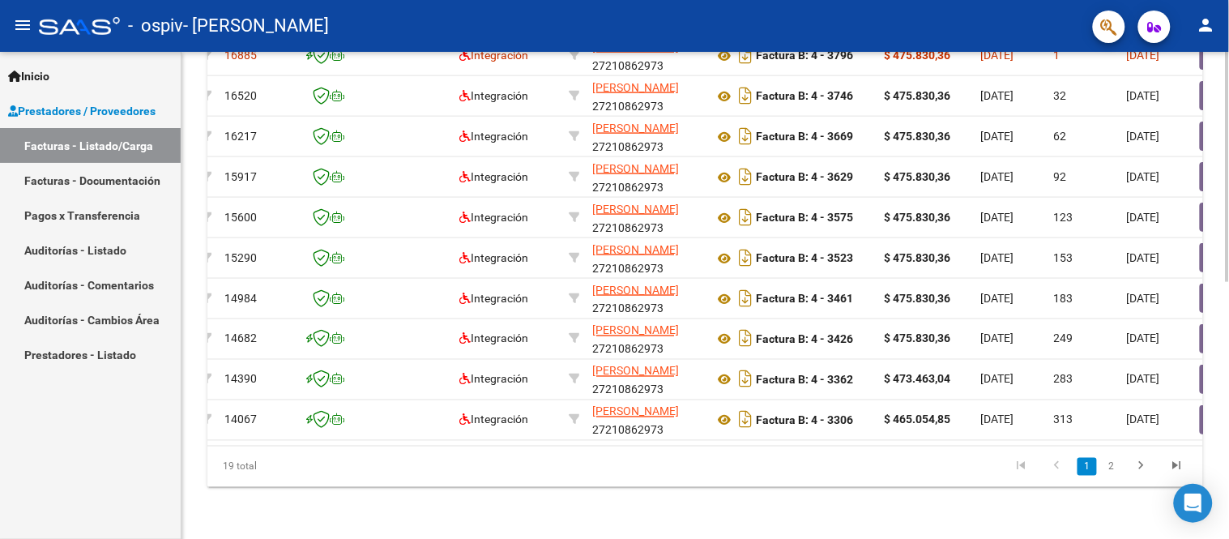
scroll to position [0, 0]
